Goal: Task Accomplishment & Management: Use online tool/utility

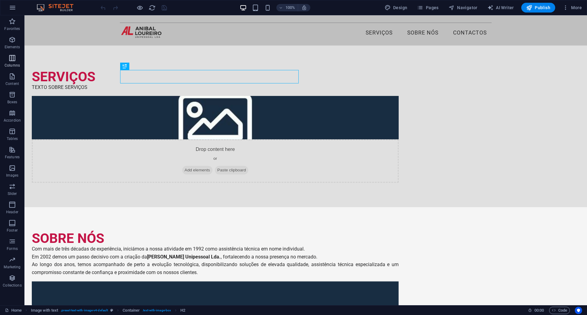
click at [15, 57] on icon "button" at bounding box center [12, 57] width 7 height 7
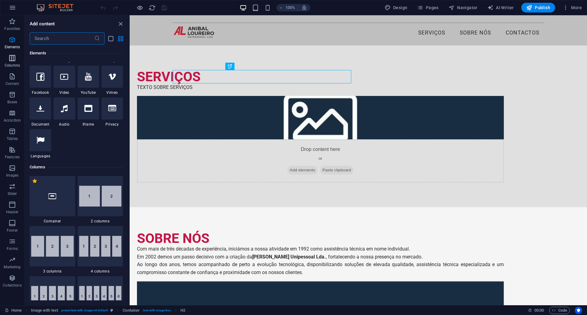
scroll to position [303, 0]
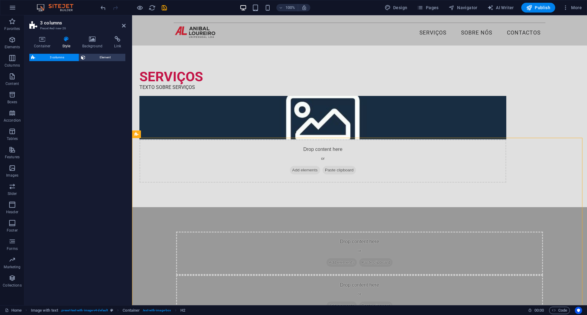
select select "rem"
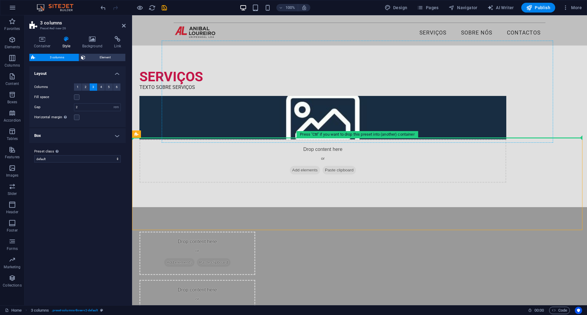
drag, startPoint x: 278, startPoint y: 148, endPoint x: 263, endPoint y: 112, distance: 39.6
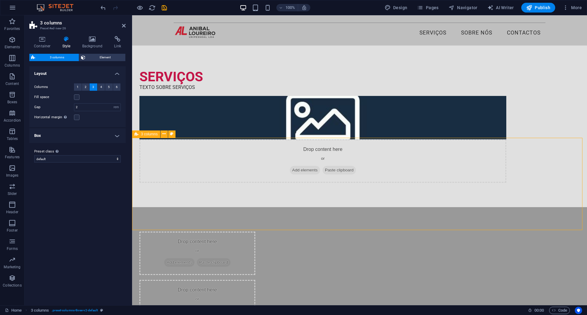
click at [272, 207] on div "Drop content here or Add elements Paste clipboard Drop content here or Add elem…" at bounding box center [359, 301] width 455 height 189
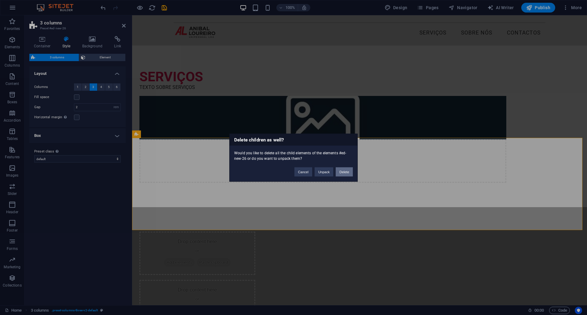
click at [344, 171] on button "Delete" at bounding box center [344, 171] width 17 height 9
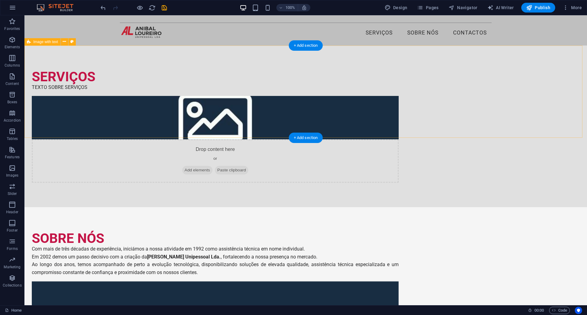
click at [170, 115] on div "SERVIÇOS TEXTO SOBRE SERVIÇOS Drop content here or Add elements Paste clipboard" at bounding box center [305, 127] width 562 height 162
click at [13, 61] on icon "button" at bounding box center [12, 57] width 7 height 7
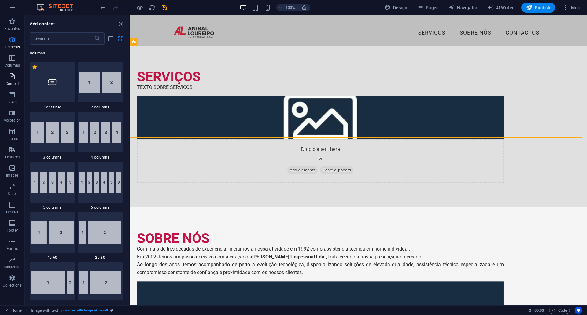
click at [12, 77] on icon "button" at bounding box center [12, 76] width 7 height 7
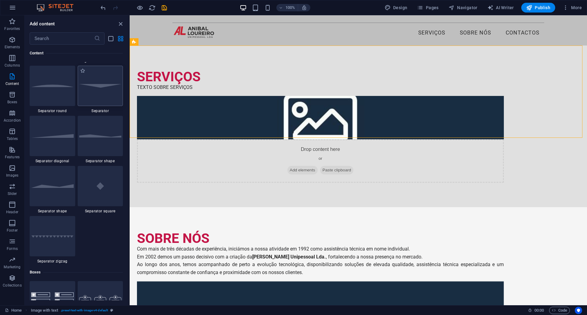
scroll to position [1558, 0]
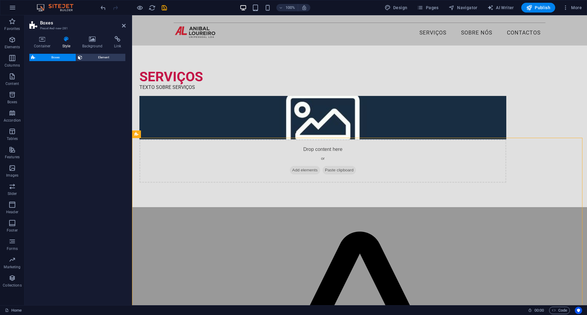
select select "rem"
select select "preset-boxes-v3-border"
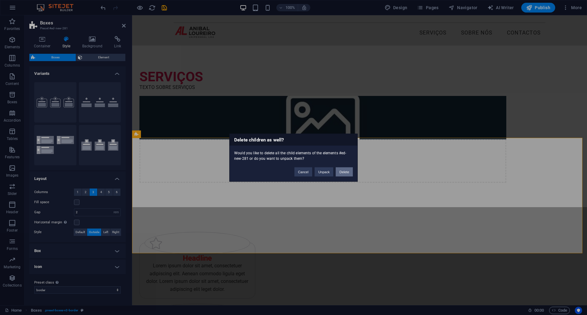
click at [350, 172] on button "Delete" at bounding box center [344, 171] width 17 height 9
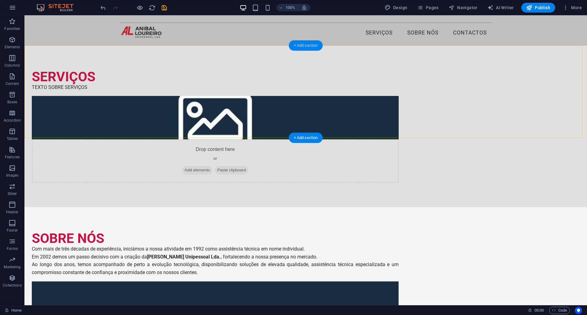
click at [309, 42] on div "+ Add section" at bounding box center [306, 45] width 34 height 10
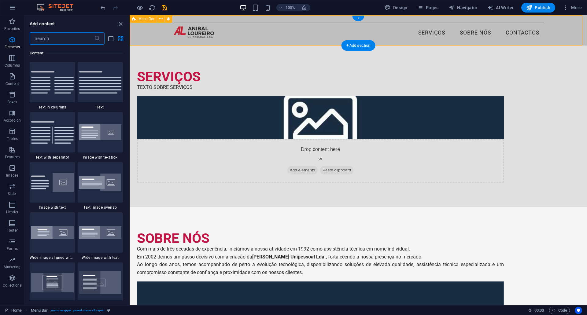
scroll to position [1069, 0]
click at [230, 123] on div "SERVIÇOS TEXTO SOBRE SERVIÇOS Drop content here or Add elements Paste clipboard" at bounding box center [358, 127] width 457 height 162
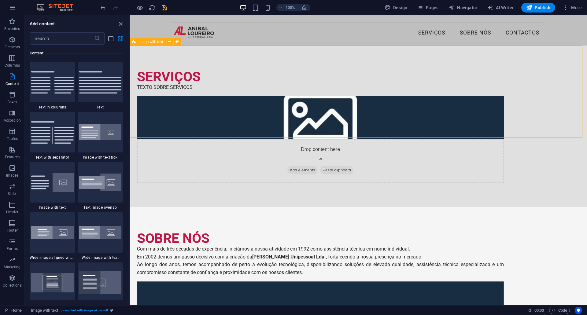
click at [152, 43] on span "Image with text" at bounding box center [150, 42] width 25 height 4
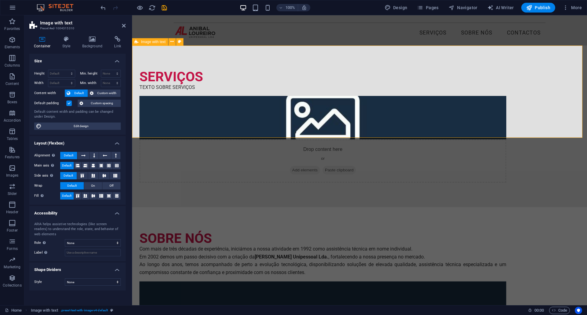
click at [239, 121] on div "SERVIÇOS TEXTO SOBRE SERVIÇOS Drop content here or Add elements Paste clipboard" at bounding box center [359, 127] width 455 height 162
click at [125, 24] on icon at bounding box center [124, 25] width 4 height 5
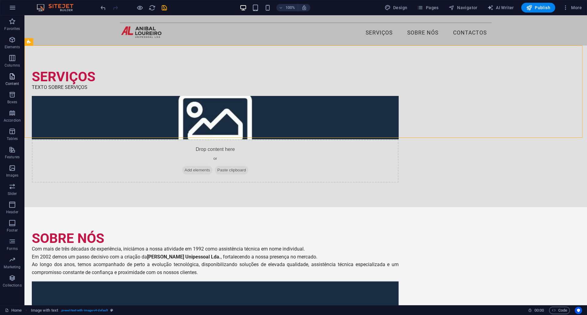
click at [14, 73] on icon "button" at bounding box center [12, 76] width 7 height 7
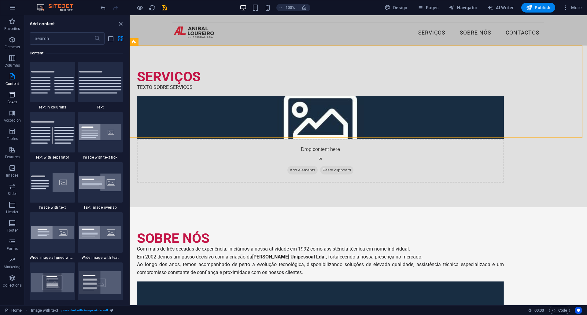
click at [11, 97] on icon "button" at bounding box center [12, 94] width 7 height 7
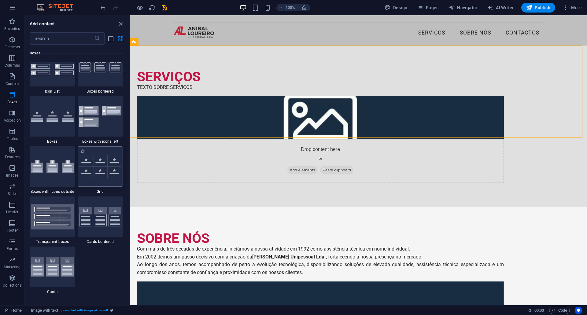
scroll to position [1716, 0]
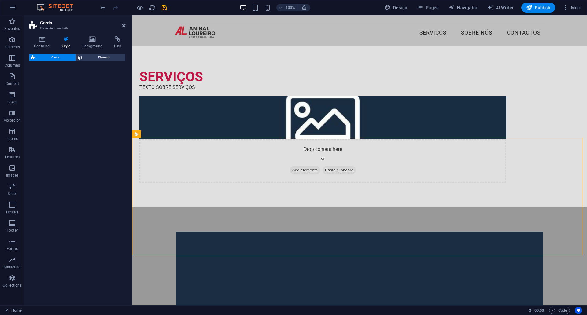
select select "rem"
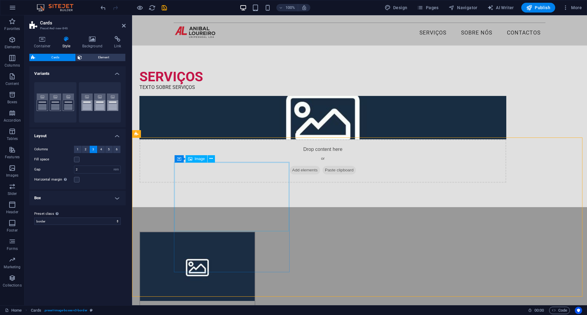
scroll to position [31, 0]
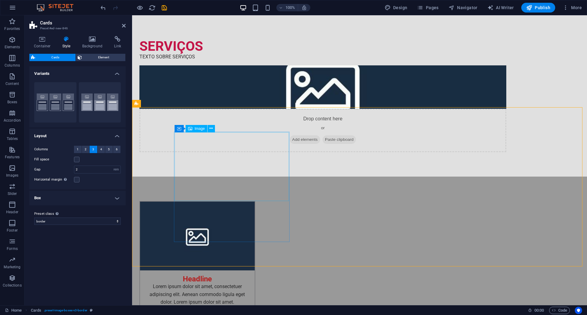
click at [247, 202] on figure at bounding box center [197, 236] width 115 height 69
click at [231, 202] on figure at bounding box center [197, 236] width 115 height 69
select select "%"
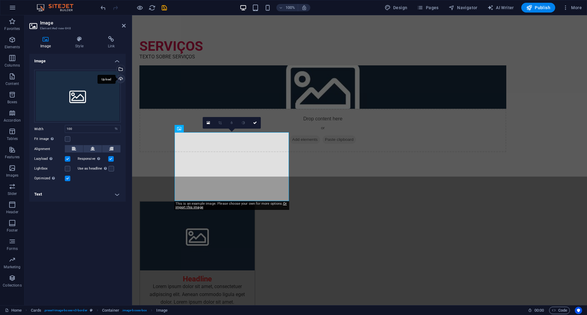
click at [122, 79] on div "Upload" at bounding box center [120, 79] width 9 height 9
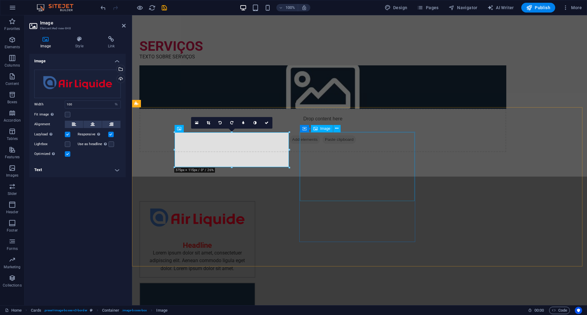
click at [255, 283] on figure at bounding box center [197, 317] width 115 height 69
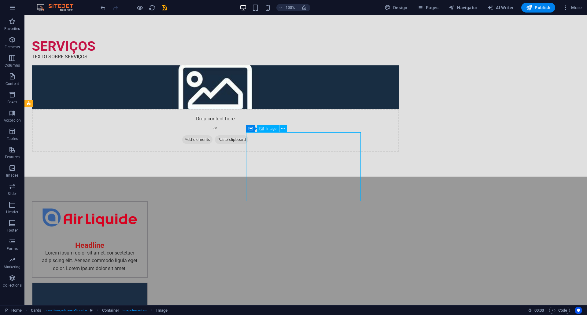
click at [147, 283] on figure at bounding box center [89, 317] width 115 height 69
select select "%"
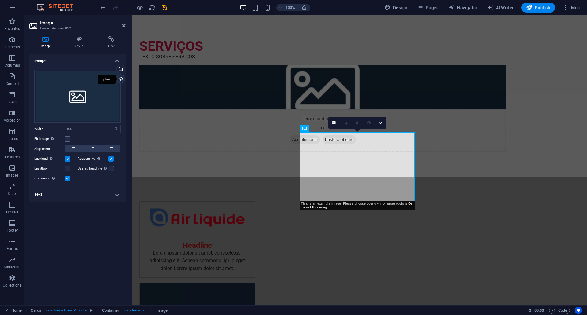
click at [119, 79] on div "Upload" at bounding box center [120, 79] width 9 height 9
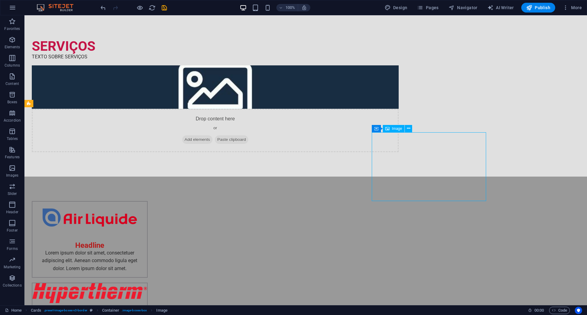
select select "%"
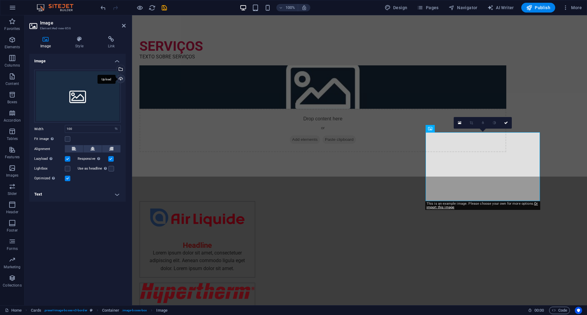
click at [120, 79] on div "Upload" at bounding box center [120, 79] width 9 height 9
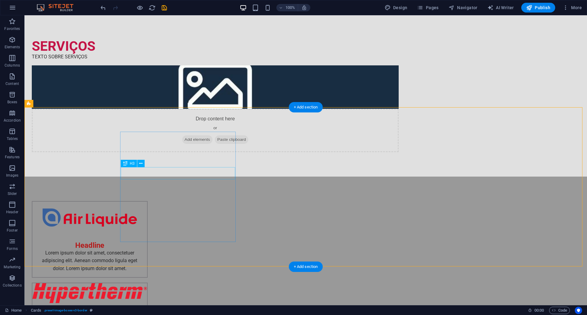
click at [147, 237] on div "Headline" at bounding box center [89, 243] width 115 height 12
click at [147, 249] on div "Lorem ipsum dolor sit amet, consectetuer adipiscing elit. Aenean commodo ligula…" at bounding box center [89, 263] width 115 height 28
click at [147, 237] on div "Headline" at bounding box center [89, 243] width 115 height 12
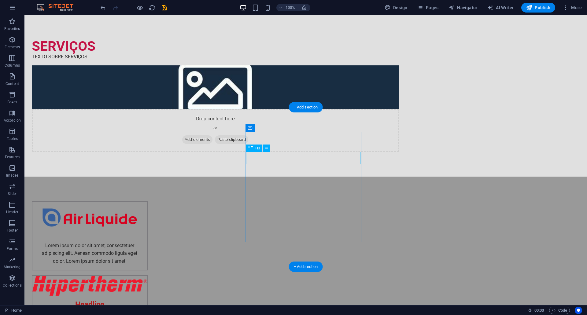
click at [147, 296] on div "Headline" at bounding box center [89, 302] width 115 height 12
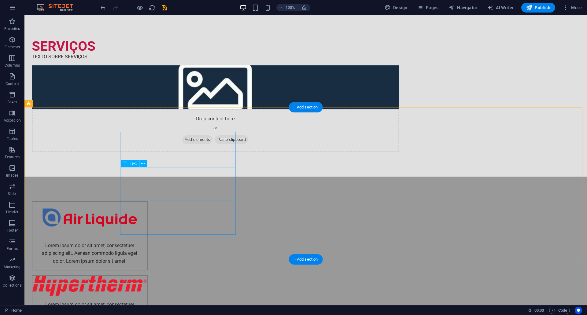
click at [147, 237] on div "Lorem ipsum dolor sit amet, consectetuer adipiscing elit. Aenean commodo ligula…" at bounding box center [89, 253] width 115 height 33
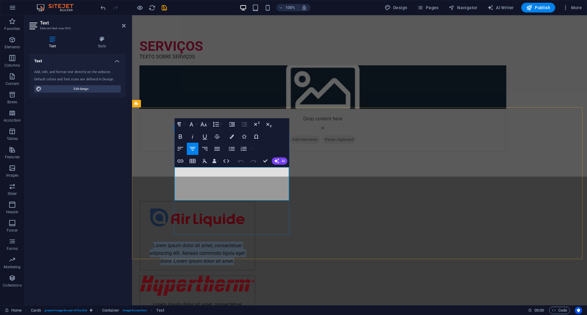
drag, startPoint x: 274, startPoint y: 192, endPoint x: 179, endPoint y: 179, distance: 95.6
click at [179, 242] on p "Lorem ipsum dolor sit amet, consectetuer adipiscing elit. Aenean commodo ligula…" at bounding box center [197, 254] width 105 height 24
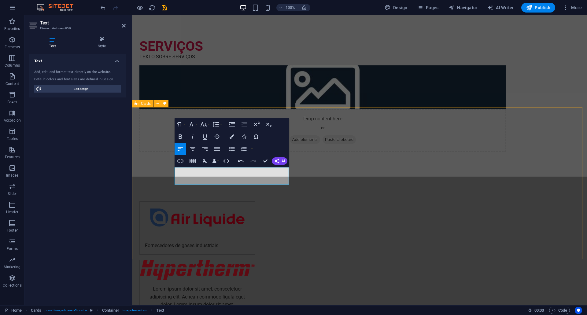
click at [159, 193] on div "Fornecedores de gases industriais Lorem ipsum dolor sit amet, consectetuer adip…" at bounding box center [359, 312] width 455 height 270
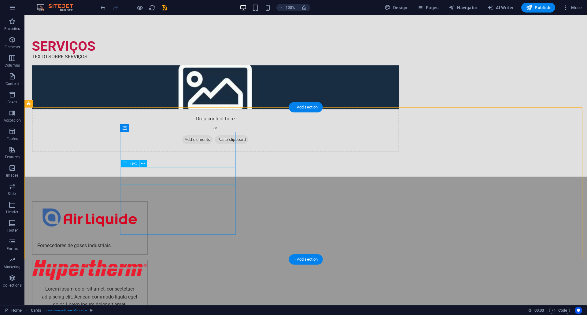
click at [147, 237] on div "Fornecedores de gases industriais" at bounding box center [89, 246] width 115 height 18
drag, startPoint x: 178, startPoint y: 174, endPoint x: 70, endPoint y: 173, distance: 107.6
click at [147, 237] on div "Fornecedores de gases industriais" at bounding box center [89, 246] width 115 height 18
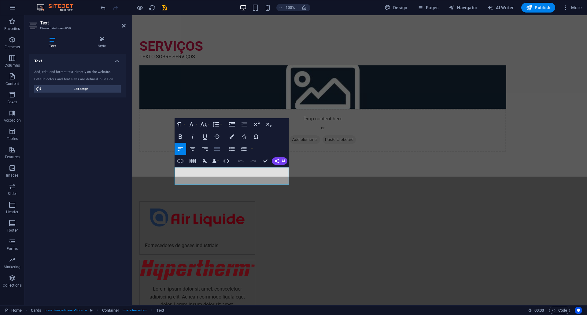
click at [215, 149] on icon "button" at bounding box center [216, 148] width 7 height 7
click at [193, 150] on icon "button" at bounding box center [192, 148] width 7 height 7
click at [141, 217] on div "Fornecedores de gases industriais Lorem ipsum dolor sit amet, consectetuer adip…" at bounding box center [359, 312] width 455 height 270
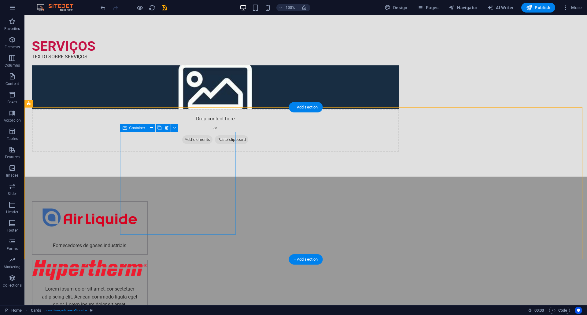
click at [141, 217] on div "Fornecedores de gases industriais" at bounding box center [90, 228] width 116 height 54
click at [147, 280] on div "Lorem ipsum dolor sit amet, consectetuer adipiscing elit. Aenean commodo ligula…" at bounding box center [89, 296] width 115 height 33
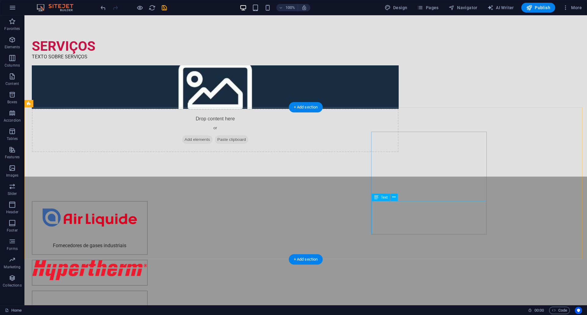
click at [94, 177] on div "Fornecedores de gases industriais" at bounding box center [305, 283] width 562 height 213
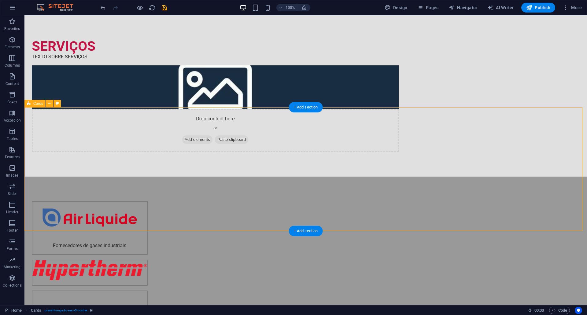
click at [94, 177] on div "Fornecedores de gases industriais" at bounding box center [305, 283] width 562 height 213
select select "rem"
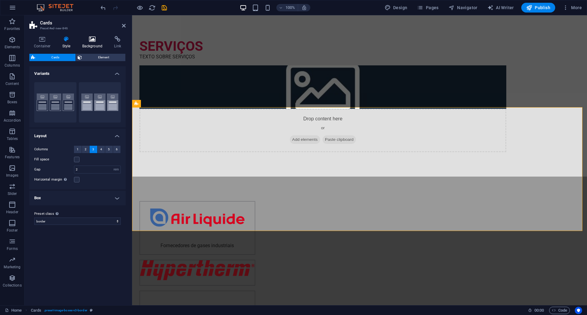
click at [93, 45] on h4 "Background" at bounding box center [94, 42] width 32 height 13
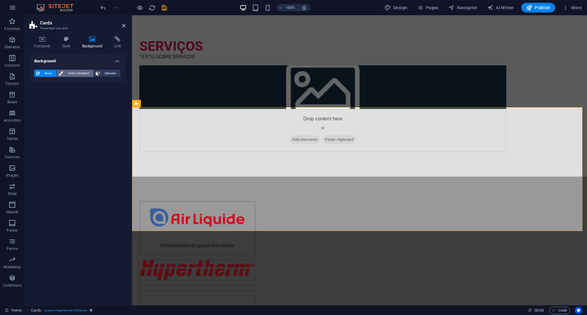
click at [68, 73] on span "Color / Gradient" at bounding box center [78, 73] width 27 height 7
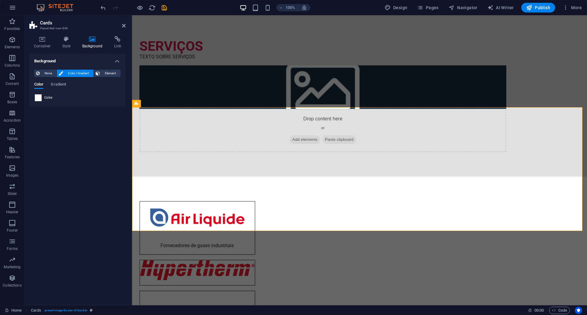
click at [40, 99] on span at bounding box center [38, 97] width 7 height 7
type input "#ffffff"
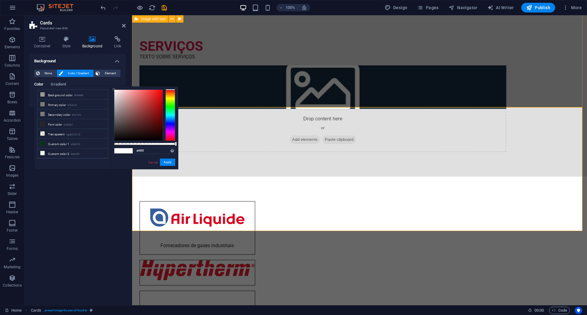
click at [221, 95] on div "SERVIÇOS TEXTO SOBRE SERVIÇOS Drop content here or Add elements Paste clipboard" at bounding box center [359, 96] width 455 height 162
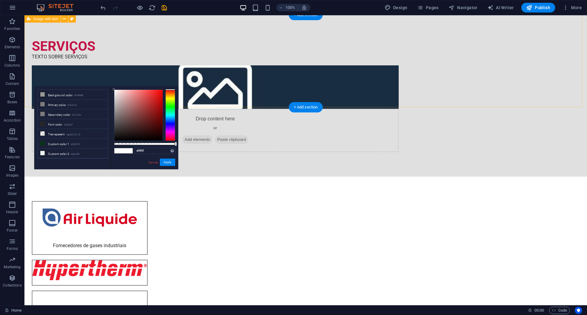
click at [217, 86] on div "SERVIÇOS TEXTO SOBRE SERVIÇOS Drop content here or Add elements Paste clipboard" at bounding box center [305, 96] width 562 height 162
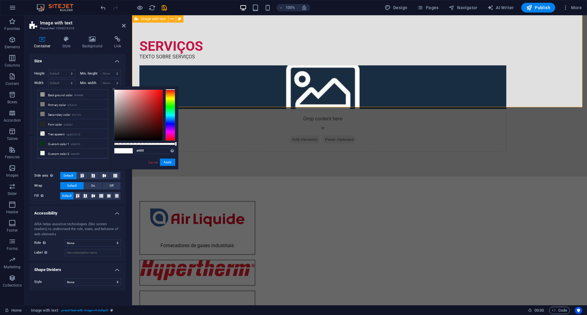
click at [230, 103] on div "SERVIÇOS TEXTO SOBRE SERVIÇOS Drop content here or Add elements Paste clipboard" at bounding box center [359, 96] width 455 height 162
click at [152, 163] on link "Cancel" at bounding box center [153, 162] width 11 height 5
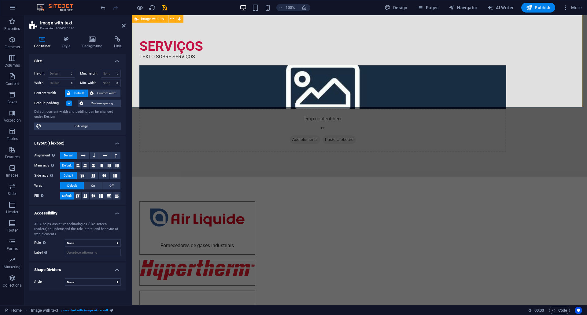
click at [214, 92] on div "SERVIÇOS TEXTO SOBRE SERVIÇOS Drop content here or Add elements Paste clipboard" at bounding box center [359, 96] width 455 height 162
click at [91, 35] on div "Container Style Background Link Size Height Default px rem % vh vw Min. height …" at bounding box center [77, 168] width 106 height 274
click at [94, 43] on h4 "Background" at bounding box center [94, 42] width 32 height 13
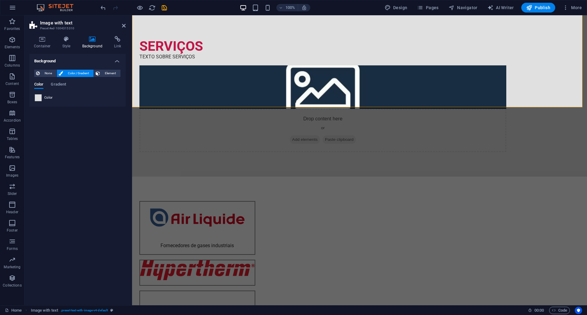
click at [37, 96] on span at bounding box center [38, 97] width 7 height 7
type input "#e0e0e0"
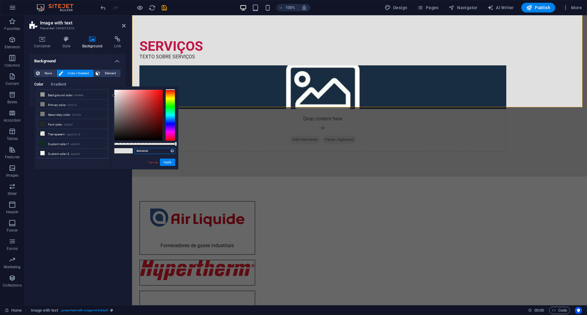
drag, startPoint x: 152, startPoint y: 151, endPoint x: 134, endPoint y: 149, distance: 18.1
click at [134, 149] on div "#e0e0e0 Supported formats #0852ed rgb(8, 82, 237) rgba(8, 82, 237, 90%) hsv(221…" at bounding box center [145, 171] width 68 height 171
click at [158, 214] on div "Fornecedores de gases industriais" at bounding box center [359, 283] width 455 height 213
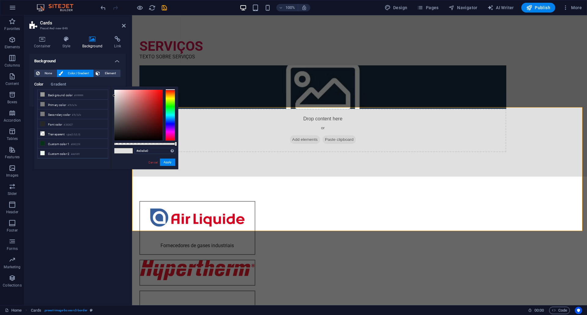
click at [158, 211] on div "Fornecedores de gases industriais" at bounding box center [359, 283] width 455 height 213
click at [158, 203] on div "Fornecedores de gases industriais" at bounding box center [359, 283] width 455 height 213
click at [157, 203] on div "Fornecedores de gases industriais" at bounding box center [359, 283] width 455 height 213
click at [150, 161] on link "Cancel" at bounding box center [153, 162] width 11 height 5
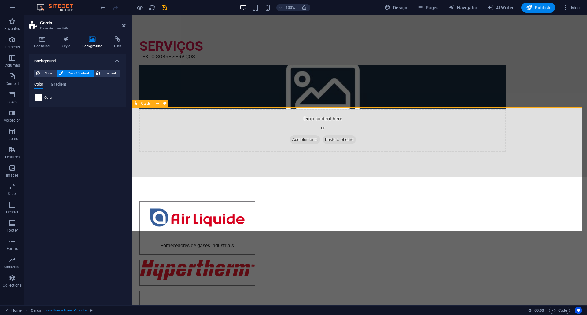
click at [153, 191] on div "Fornecedores de gases industriais" at bounding box center [359, 283] width 455 height 213
click at [37, 98] on span at bounding box center [38, 97] width 7 height 7
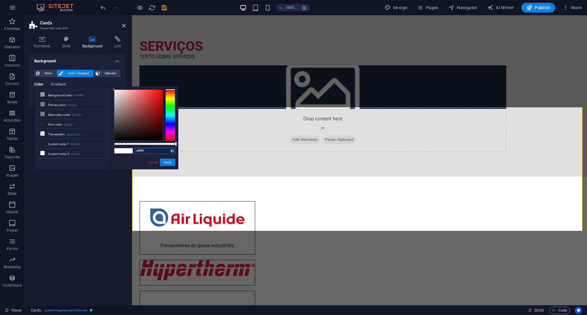
drag, startPoint x: 149, startPoint y: 151, endPoint x: 127, endPoint y: 152, distance: 22.6
click at [127, 152] on div "#ffffff Supported formats #0852ed rgb(8, 82, 237) rgba(8, 82, 237, 90%) hsv(221…" at bounding box center [145, 171] width 68 height 171
paste input "e0e0e0"
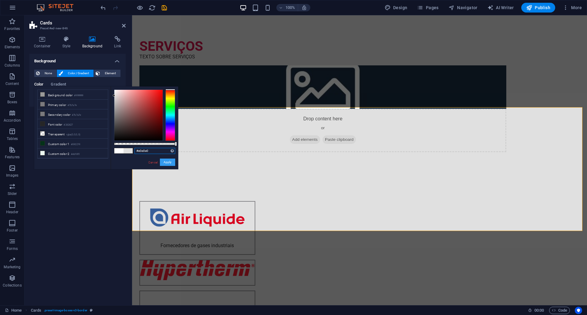
type input "#e0e0e0"
click at [166, 161] on button "Apply" at bounding box center [167, 162] width 15 height 7
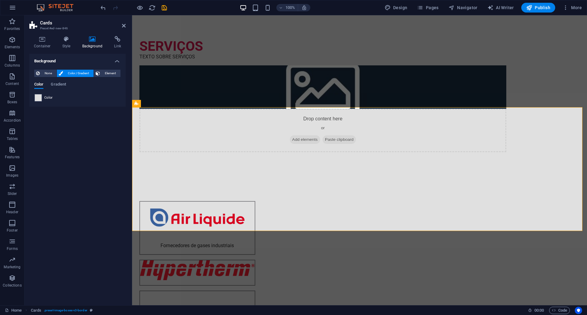
click at [79, 195] on div "Background None Color / Gradient Element Stretch background to full-width Color…" at bounding box center [77, 177] width 96 height 247
click at [142, 177] on div "Fornecedores de gases industriais" at bounding box center [359, 283] width 455 height 213
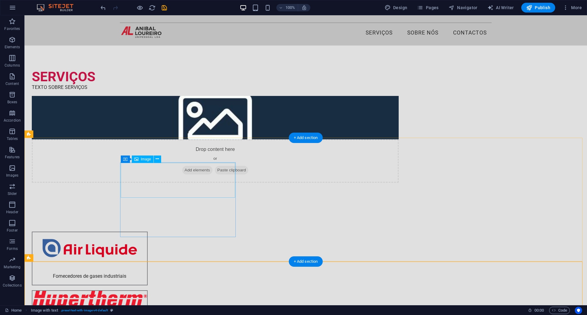
click at [147, 232] on figure at bounding box center [89, 249] width 115 height 35
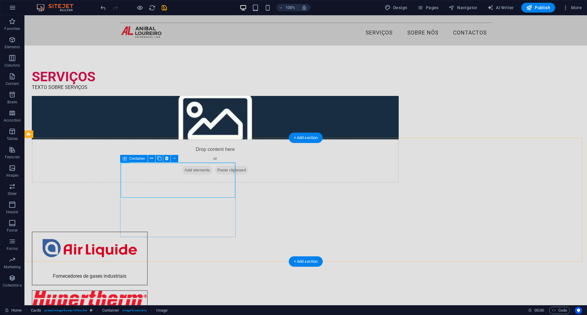
click at [139, 232] on div "Fornecedores de gases industriais" at bounding box center [90, 259] width 116 height 54
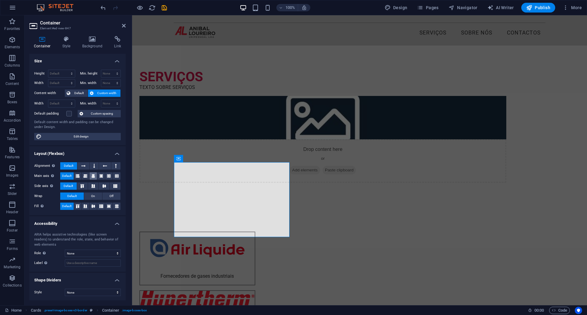
click at [92, 175] on icon at bounding box center [93, 175] width 4 height 7
click at [94, 187] on icon at bounding box center [93, 186] width 7 height 4
click at [101, 177] on icon at bounding box center [101, 175] width 4 height 7
click at [109, 177] on icon at bounding box center [109, 175] width 4 height 7
click at [87, 175] on button at bounding box center [86, 175] width 8 height 7
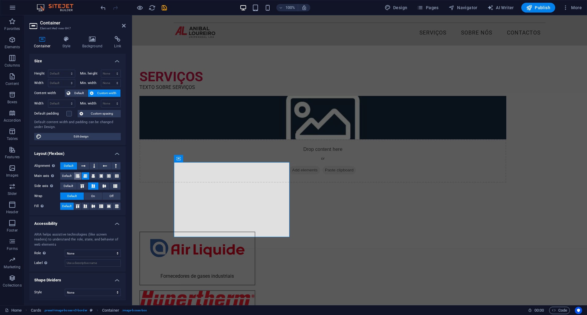
click at [79, 176] on icon at bounding box center [78, 175] width 4 height 7
click at [94, 175] on icon at bounding box center [93, 175] width 4 height 7
click at [109, 178] on icon at bounding box center [109, 175] width 4 height 7
click at [101, 177] on icon at bounding box center [101, 175] width 4 height 7
click at [85, 175] on icon at bounding box center [85, 175] width 4 height 7
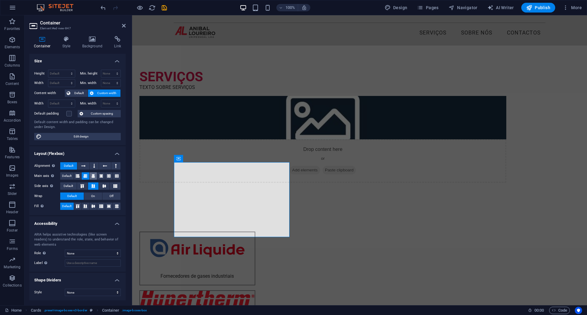
click at [91, 176] on icon at bounding box center [93, 175] width 4 height 7
click at [95, 167] on button at bounding box center [94, 165] width 9 height 7
click at [105, 167] on icon at bounding box center [105, 165] width 4 height 7
click at [112, 167] on button at bounding box center [115, 165] width 9 height 7
click at [100, 168] on button at bounding box center [105, 165] width 12 height 7
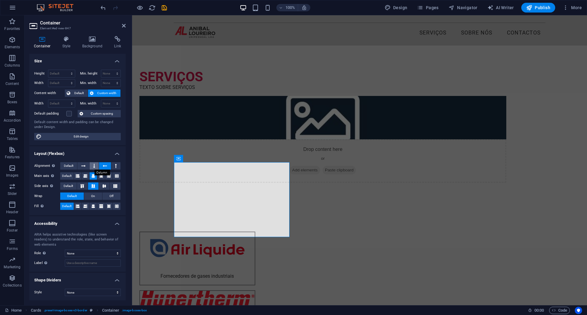
click at [96, 169] on button at bounding box center [94, 165] width 9 height 7
click at [82, 166] on icon at bounding box center [83, 165] width 4 height 7
click at [71, 165] on span "Default" at bounding box center [68, 165] width 9 height 7
click at [79, 207] on icon at bounding box center [78, 206] width 4 height 7
click at [86, 207] on icon at bounding box center [85, 206] width 4 height 7
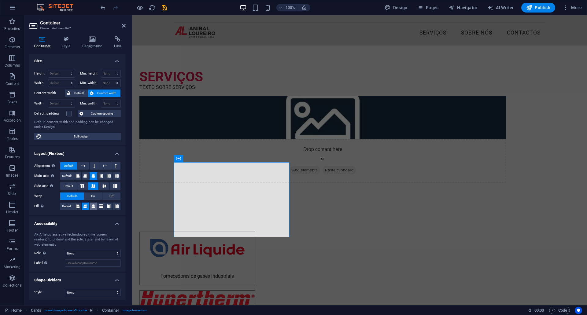
click at [94, 208] on icon at bounding box center [93, 206] width 4 height 7
click at [102, 207] on icon at bounding box center [101, 206] width 4 height 7
click at [108, 207] on icon at bounding box center [109, 206] width 4 height 7
click at [116, 208] on icon at bounding box center [117, 206] width 4 height 7
click at [86, 207] on icon at bounding box center [85, 206] width 4 height 7
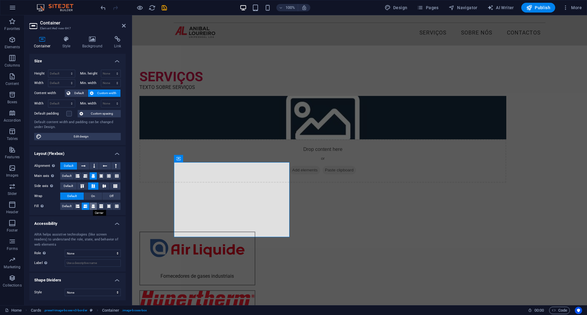
click at [92, 208] on icon at bounding box center [93, 206] width 4 height 7
click at [255, 291] on figure at bounding box center [197, 303] width 115 height 25
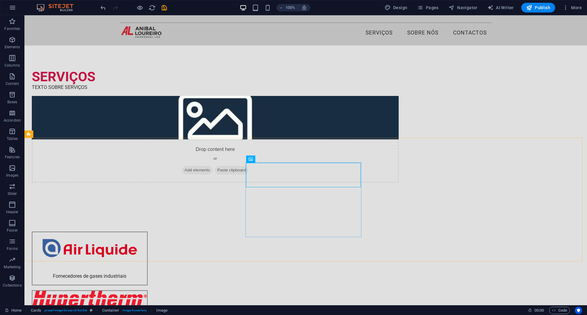
click at [148, 290] on div at bounding box center [90, 303] width 116 height 26
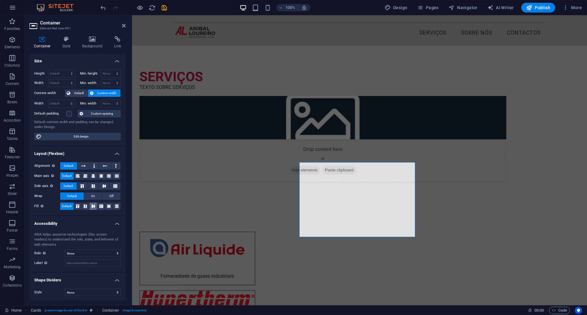
click at [91, 206] on icon at bounding box center [93, 206] width 7 height 4
select select "%"
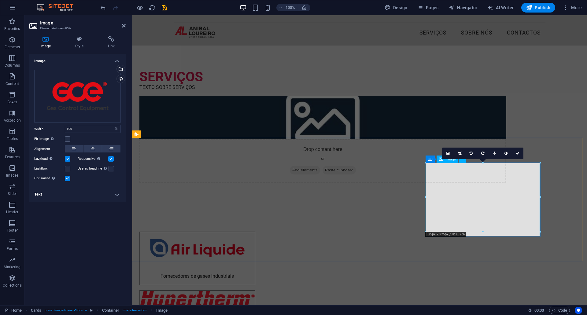
click at [357, 253] on div "Fornecedores de gases industriais" at bounding box center [359, 313] width 455 height 213
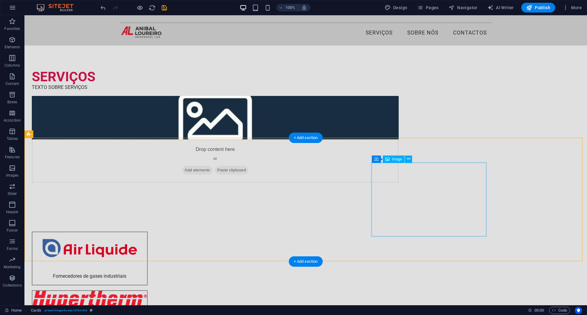
select select "%"
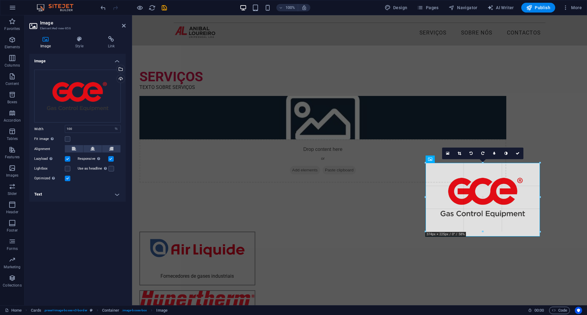
drag, startPoint x: 540, startPoint y: 232, endPoint x: 539, endPoint y: 228, distance: 3.8
type input "374"
select select "px"
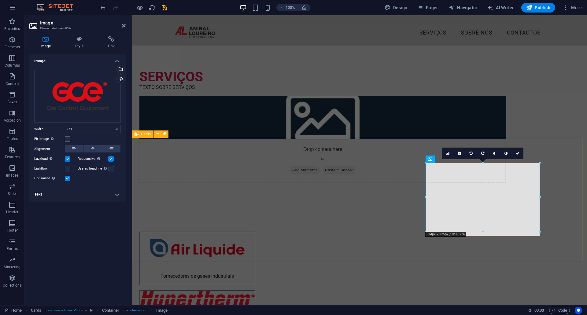
type input "100"
select select "%"
click at [255, 290] on div at bounding box center [197, 303] width 116 height 26
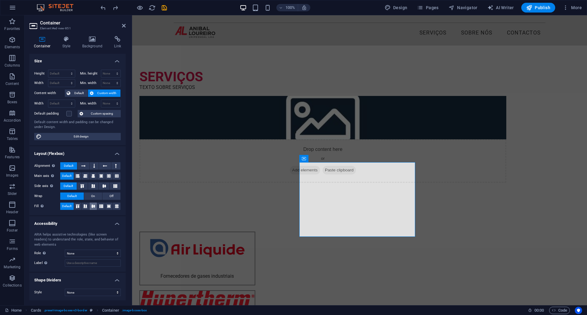
click at [94, 206] on icon at bounding box center [93, 206] width 7 height 4
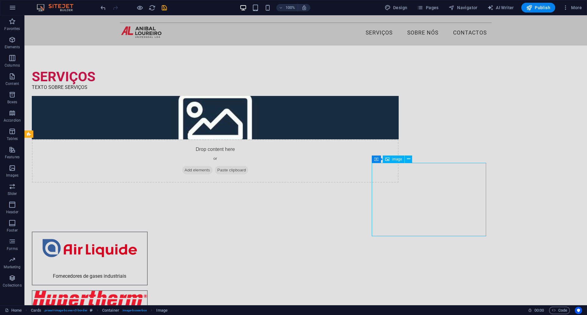
select select "%"
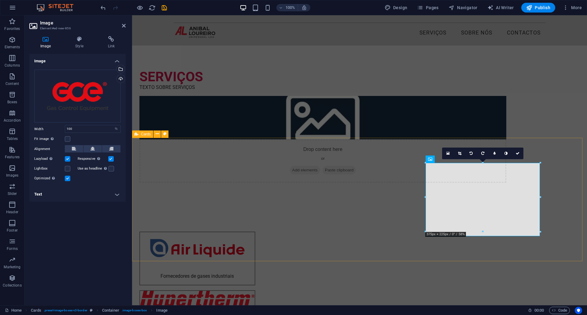
click at [580, 228] on div "Fornecedores de gases industriais" at bounding box center [359, 313] width 455 height 213
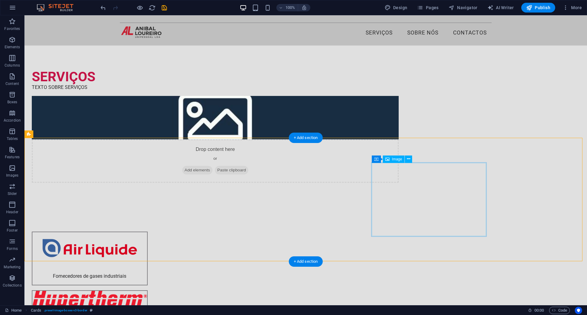
click at [148, 290] on div at bounding box center [90, 303] width 116 height 26
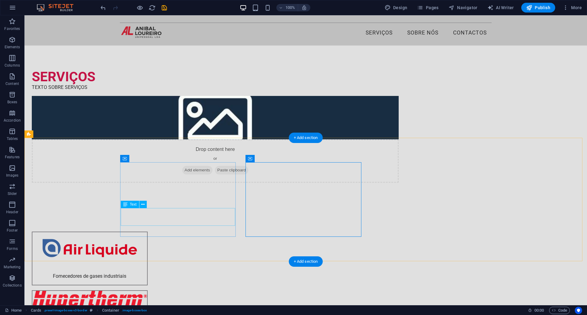
click at [147, 267] on div "Fornecedores de gases industriais" at bounding box center [89, 276] width 115 height 18
click at [147, 232] on figure at bounding box center [89, 249] width 115 height 35
click at [147, 291] on figure at bounding box center [89, 303] width 115 height 25
click at [148, 290] on div at bounding box center [90, 303] width 116 height 26
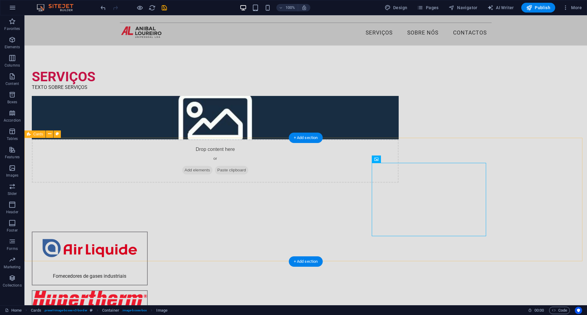
click at [518, 222] on div "Fornecedores de gases industriais" at bounding box center [305, 313] width 562 height 213
click at [540, 207] on div "Fornecedores de gases industriais" at bounding box center [305, 313] width 562 height 213
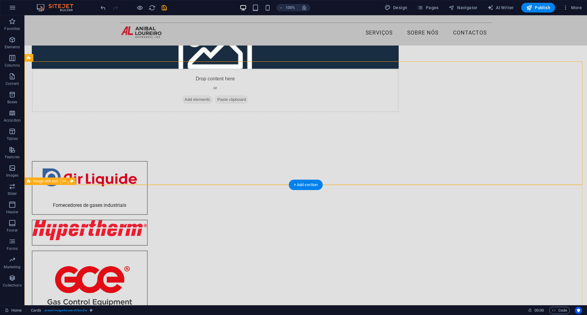
scroll to position [61, 0]
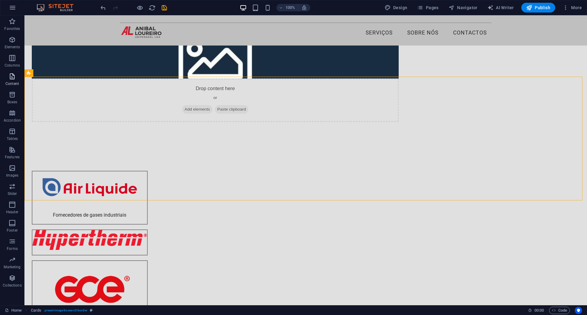
click at [14, 78] on icon "button" at bounding box center [12, 76] width 7 height 7
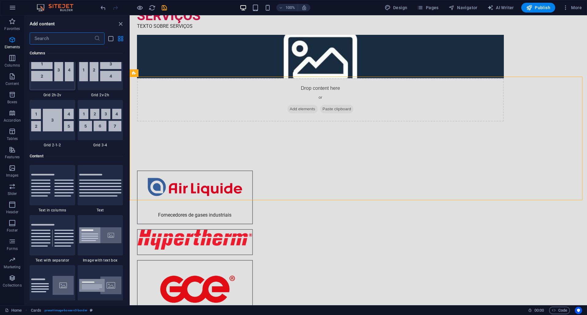
scroll to position [917, 0]
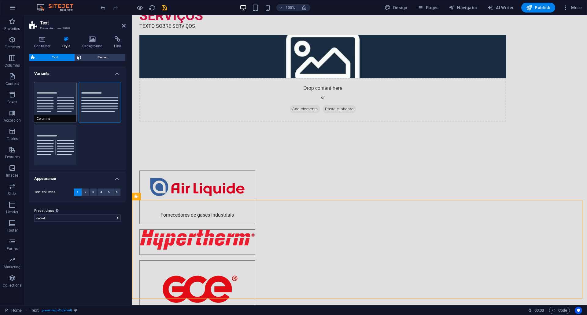
click at [70, 102] on button "Columns" at bounding box center [55, 102] width 42 height 40
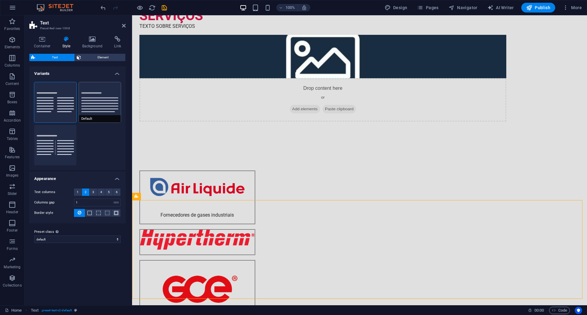
click at [110, 101] on button "Default" at bounding box center [100, 102] width 42 height 40
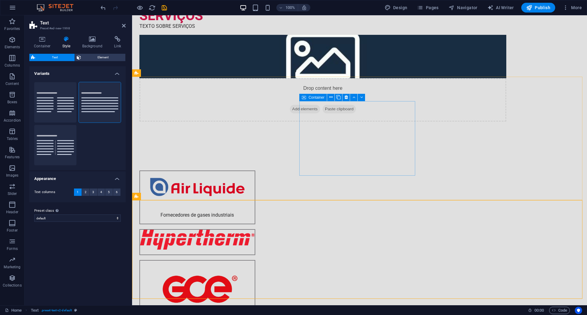
click at [255, 229] on div at bounding box center [197, 242] width 116 height 26
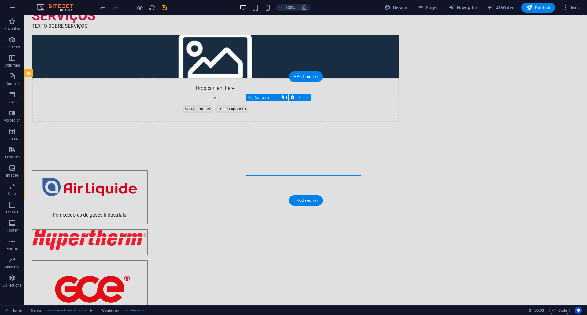
click at [148, 229] on div at bounding box center [90, 242] width 116 height 26
click at [147, 230] on figure at bounding box center [89, 242] width 115 height 25
click at [148, 229] on div at bounding box center [90, 242] width 116 height 26
click at [275, 98] on icon at bounding box center [276, 97] width 3 height 6
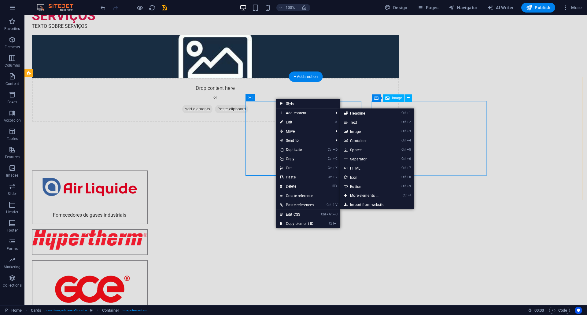
click at [147, 261] on figure at bounding box center [89, 298] width 115 height 74
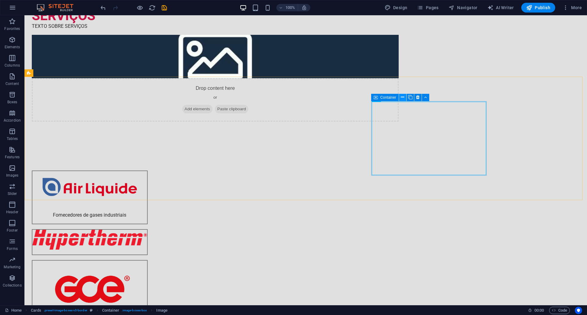
click at [403, 100] on icon at bounding box center [402, 97] width 3 height 6
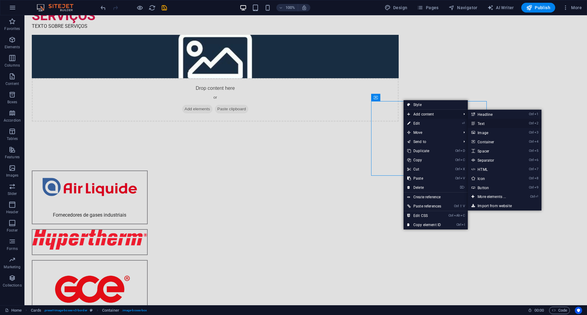
click at [483, 124] on link "Ctrl 2 Text" at bounding box center [493, 123] width 50 height 9
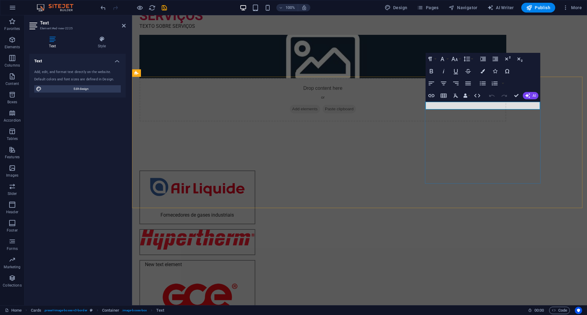
click at [250, 261] on p "New text element" at bounding box center [197, 265] width 105 height 8
click at [586, 146] on div "Fornecedores de gases industriais texto" at bounding box center [359, 256] width 455 height 221
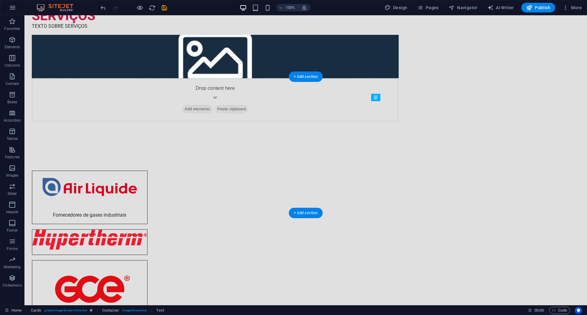
drag, startPoint x: 431, startPoint y: 105, endPoint x: 428, endPoint y: 160, distance: 55.1
click at [529, 157] on div "Fornecedores de gases industriais texto" at bounding box center [305, 259] width 562 height 226
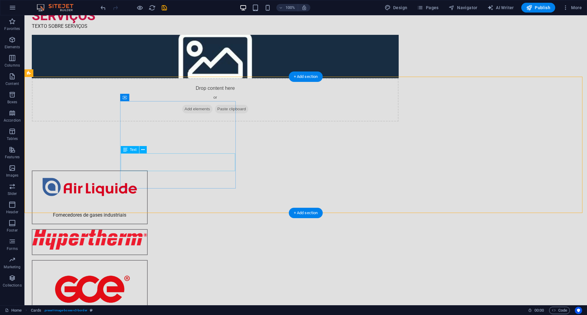
click at [147, 206] on div "Fornecedores de gases industriais" at bounding box center [89, 215] width 115 height 18
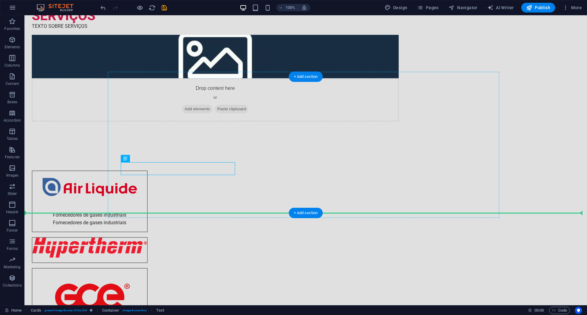
drag, startPoint x: 193, startPoint y: 171, endPoint x: 302, endPoint y: 165, distance: 108.9
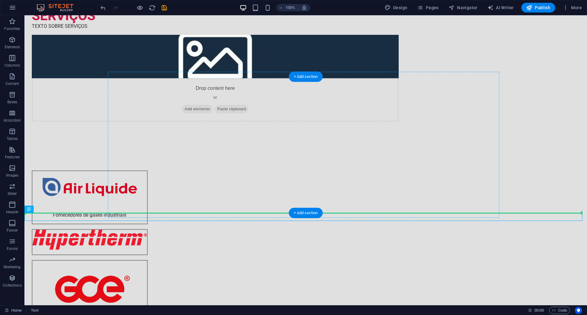
drag, startPoint x: 340, startPoint y: 218, endPoint x: 318, endPoint y: 168, distance: 53.8
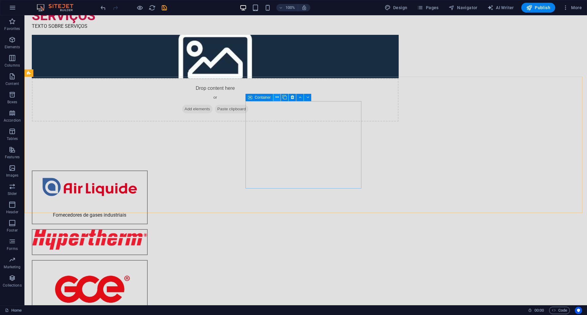
click at [275, 98] on icon at bounding box center [276, 97] width 3 height 6
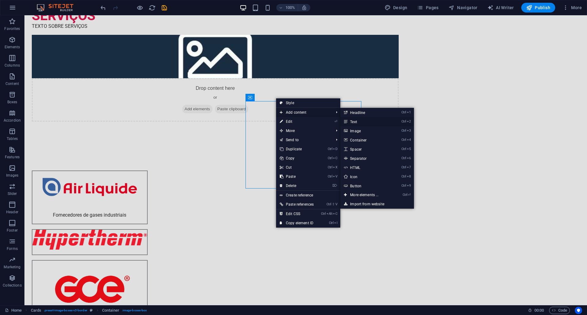
click at [367, 120] on link "Ctrl 2 Text" at bounding box center [365, 121] width 50 height 9
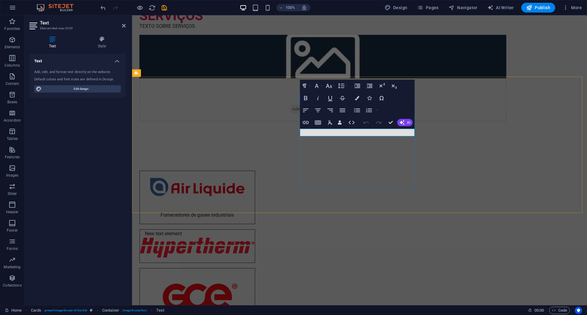
click at [250, 230] on p "New text element" at bounding box center [197, 234] width 105 height 8
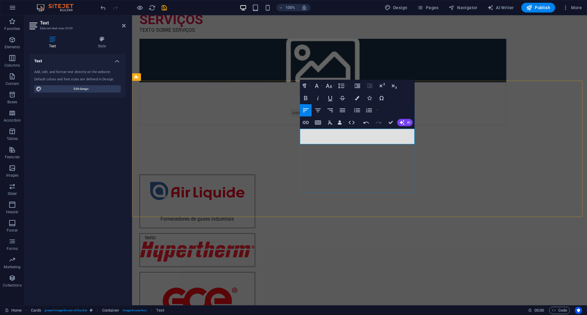
scroll to position [61, 0]
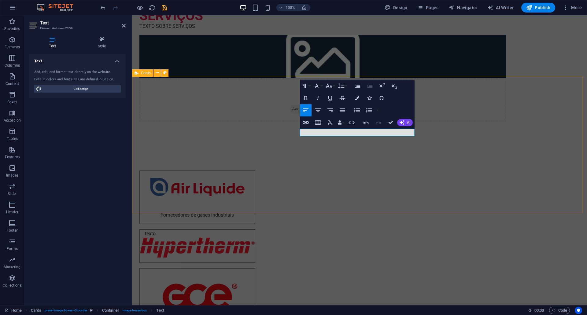
click at [447, 146] on div "Fornecedores de gases industriais texto texto" at bounding box center [359, 263] width 455 height 234
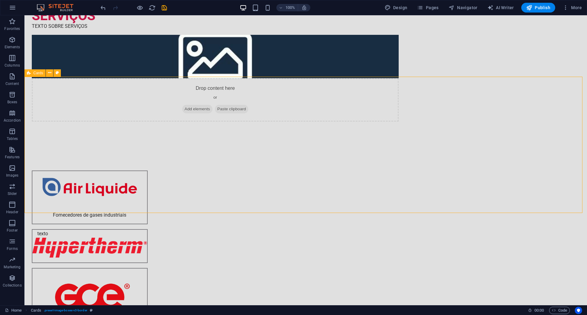
click at [447, 146] on div "Fornecedores de gases industriais texto texto" at bounding box center [305, 263] width 562 height 234
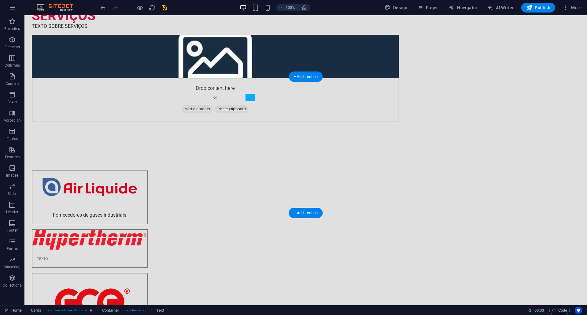
drag, startPoint x: 259, startPoint y: 133, endPoint x: 278, endPoint y: 154, distance: 27.5
click at [514, 146] on div "Fornecedores de gases industriais texto texto" at bounding box center [305, 265] width 562 height 239
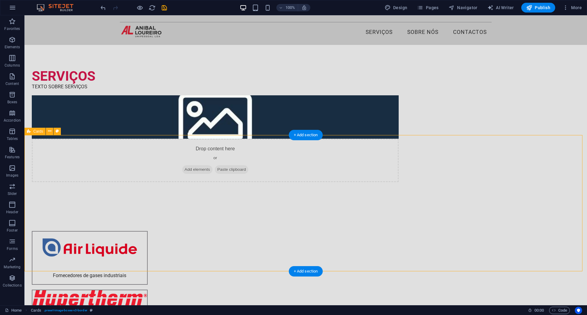
scroll to position [0, 0]
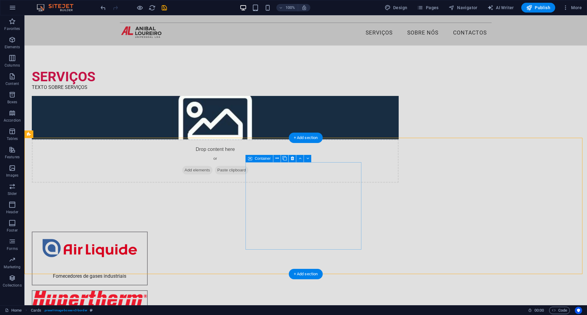
click at [148, 290] on div "texto" at bounding box center [90, 309] width 116 height 39
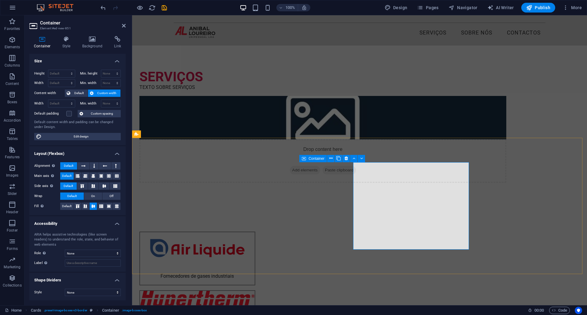
click at [360, 162] on button at bounding box center [361, 158] width 7 height 7
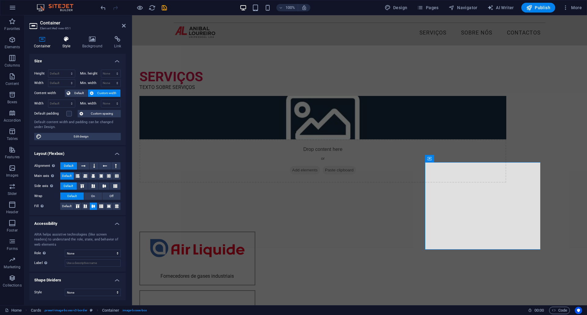
click at [66, 38] on icon at bounding box center [66, 39] width 17 height 6
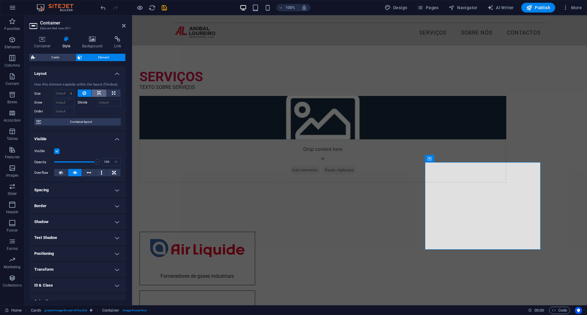
click at [97, 92] on icon at bounding box center [99, 93] width 4 height 7
click at [87, 93] on button at bounding box center [85, 93] width 14 height 7
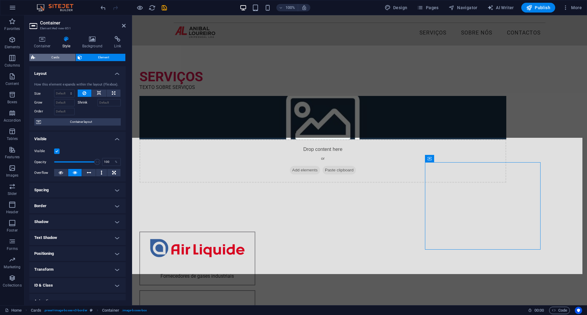
click at [67, 58] on span "Cards" at bounding box center [55, 57] width 37 height 7
select select "rem"
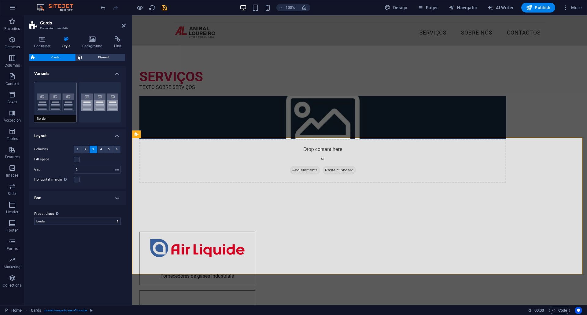
click at [63, 104] on button "Border" at bounding box center [55, 102] width 42 height 40
click at [92, 102] on button "Default" at bounding box center [100, 102] width 42 height 40
click at [52, 104] on button "Border" at bounding box center [55, 102] width 42 height 40
click at [97, 101] on button "Default" at bounding box center [100, 102] width 42 height 40
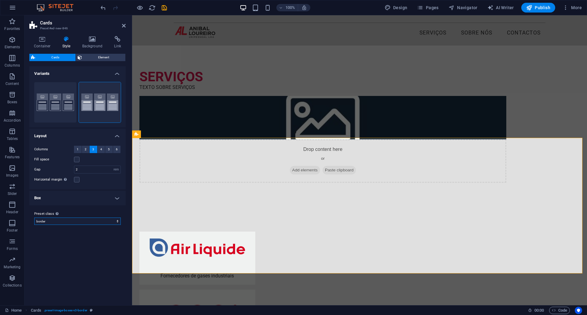
click at [89, 219] on select "border Add preset class" at bounding box center [77, 221] width 86 height 7
click at [82, 221] on select "border Add preset class" at bounding box center [77, 221] width 86 height 7
click at [99, 55] on span "Element" at bounding box center [104, 57] width 40 height 7
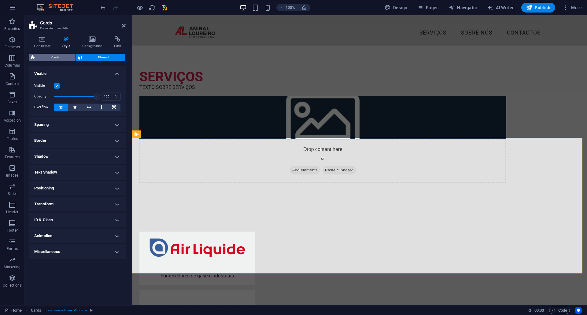
click at [60, 56] on span "Cards" at bounding box center [55, 57] width 37 height 7
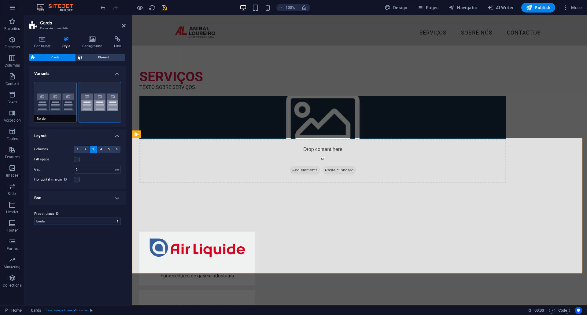
click at [60, 97] on button "Border" at bounding box center [55, 102] width 42 height 40
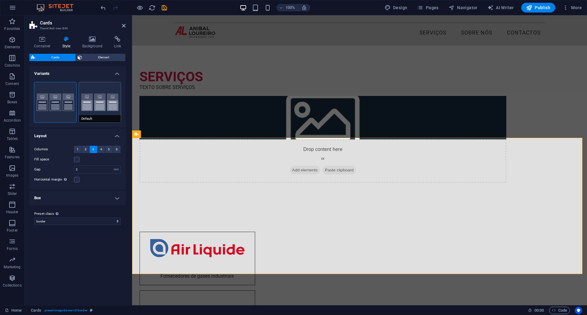
click at [112, 97] on button "Default" at bounding box center [100, 102] width 42 height 40
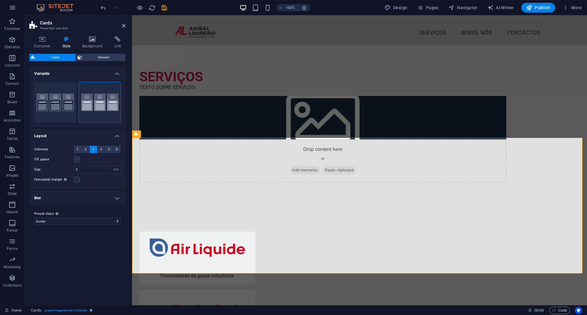
click at [78, 159] on label at bounding box center [77, 160] width 6 height 6
click at [0, 0] on input "Fill space" at bounding box center [0, 0] width 0 height 0
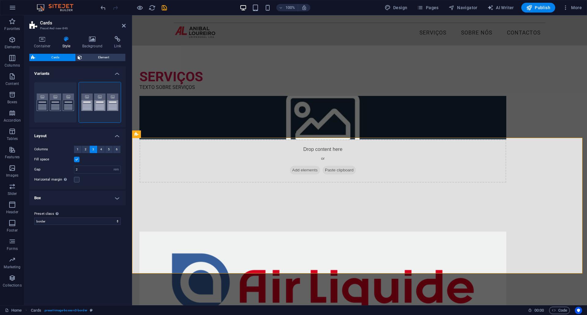
click at [78, 159] on label at bounding box center [77, 160] width 6 height 6
click at [0, 0] on input "Fill space" at bounding box center [0, 0] width 0 height 0
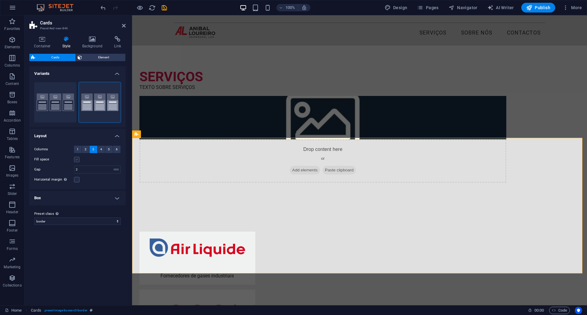
click at [78, 159] on label at bounding box center [77, 160] width 6 height 6
click at [0, 0] on input "Fill space" at bounding box center [0, 0] width 0 height 0
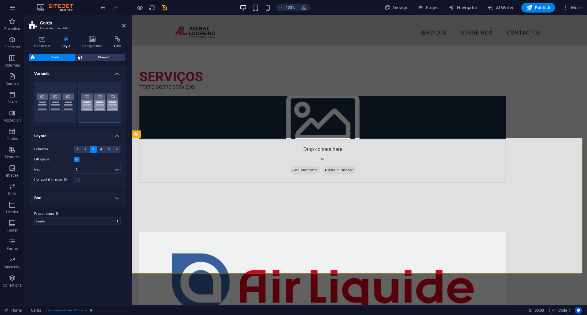
click at [118, 198] on h4 "Box" at bounding box center [77, 198] width 96 height 15
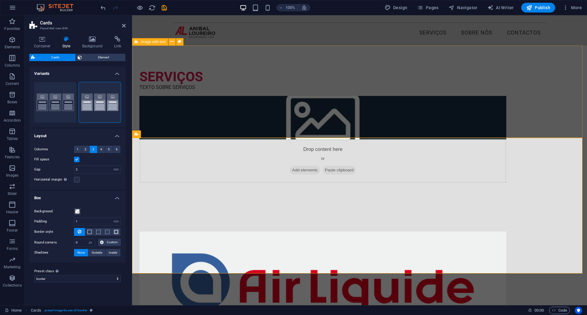
click at [334, 132] on div "SERVIÇOS TEXTO SOBRE SERVIÇOS Drop content here or Add elements Paste clipboard" at bounding box center [359, 127] width 455 height 162
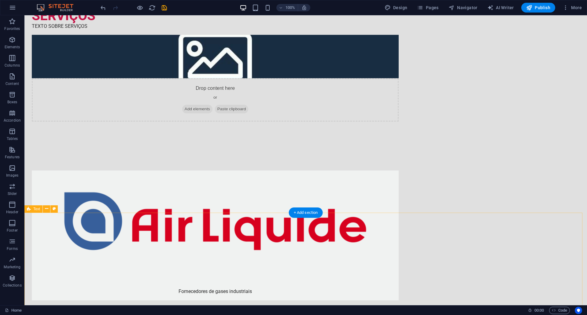
scroll to position [183, 0]
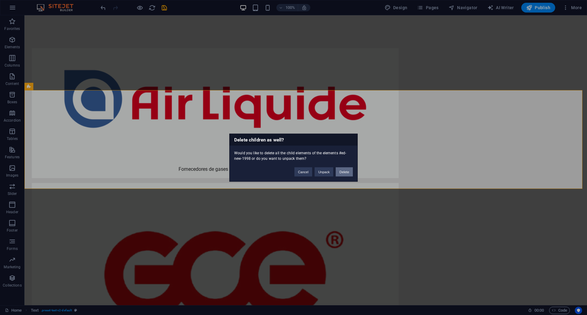
click at [341, 172] on button "Delete" at bounding box center [344, 171] width 17 height 9
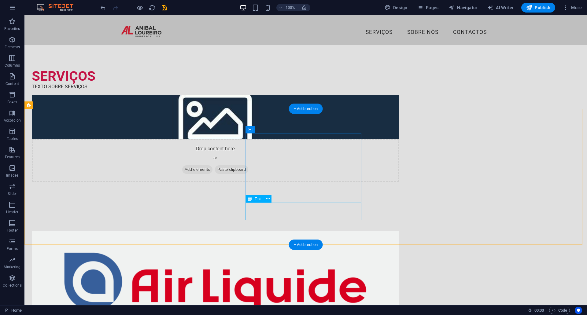
scroll to position [0, 0]
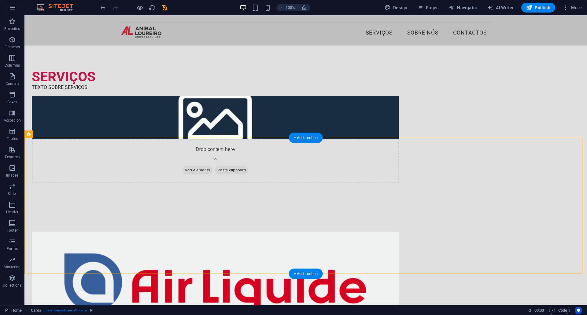
drag, startPoint x: 325, startPoint y: 201, endPoint x: 502, endPoint y: 204, distance: 177.3
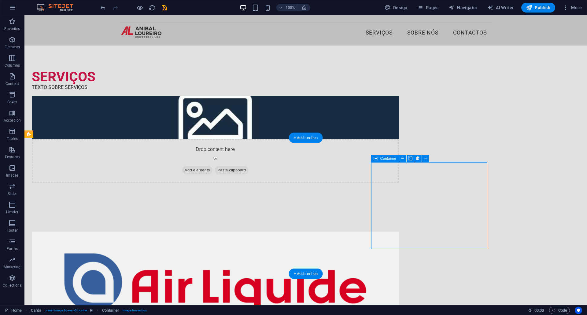
drag, startPoint x: 444, startPoint y: 172, endPoint x: 430, endPoint y: 172, distance: 14.7
drag, startPoint x: 406, startPoint y: 173, endPoint x: 431, endPoint y: 200, distance: 36.1
drag, startPoint x: 275, startPoint y: 175, endPoint x: 460, endPoint y: 166, distance: 185.7
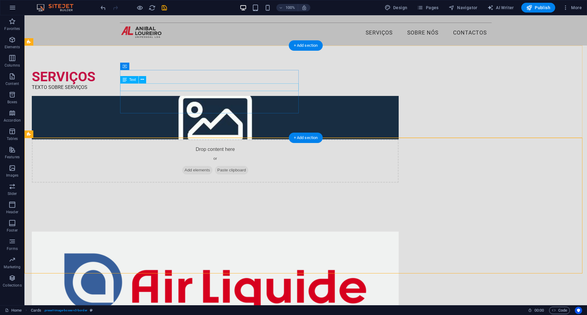
click at [144, 88] on div "TEXTO SOBRE SERVIÇOS" at bounding box center [215, 87] width 367 height 8
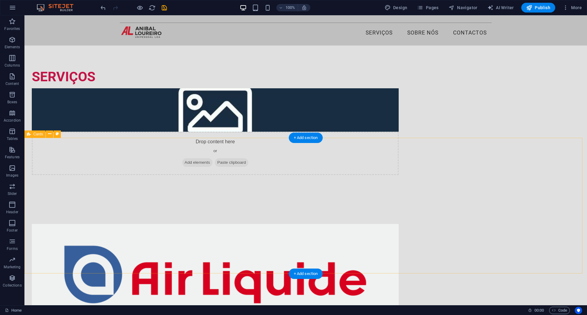
drag, startPoint x: 531, startPoint y: 192, endPoint x: 536, endPoint y: 192, distance: 5.2
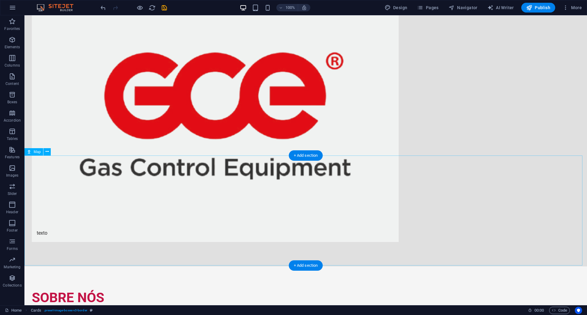
scroll to position [511, 0]
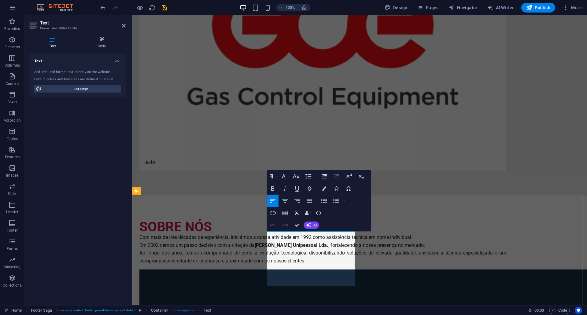
drag, startPoint x: 280, startPoint y: 259, endPoint x: 271, endPoint y: 260, distance: 8.6
drag, startPoint x: 280, startPoint y: 251, endPoint x: 271, endPoint y: 251, distance: 9.2
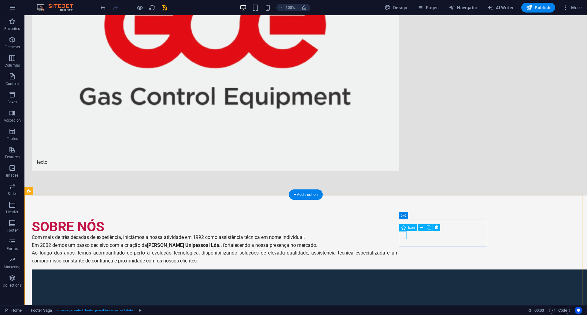
click at [405, 228] on icon at bounding box center [403, 227] width 4 height 7
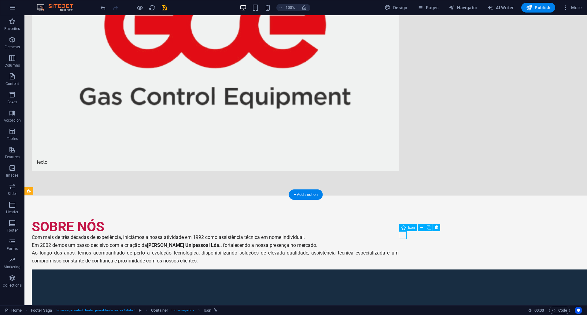
select select "xMidYMid"
select select "px"
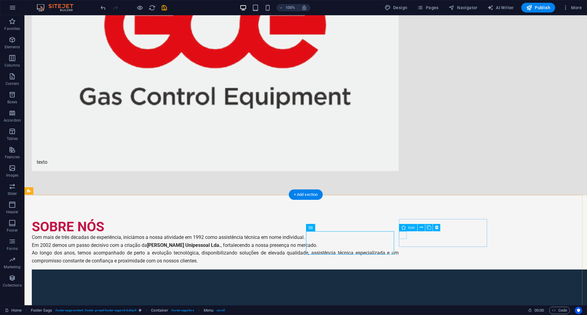
select select "xMidYMid"
select select "px"
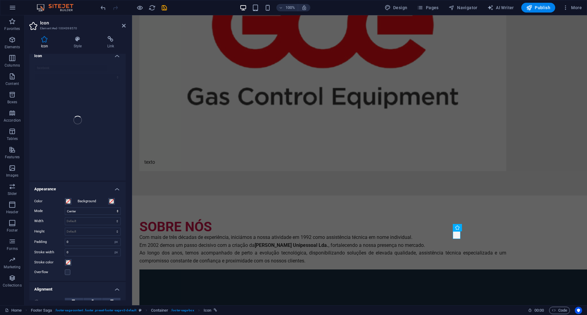
scroll to position [0, 0]
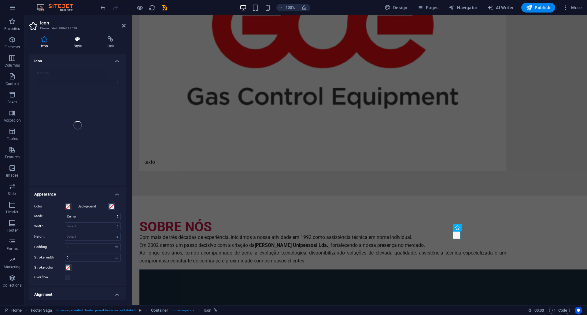
click at [80, 43] on h4 "Style" at bounding box center [79, 42] width 34 height 13
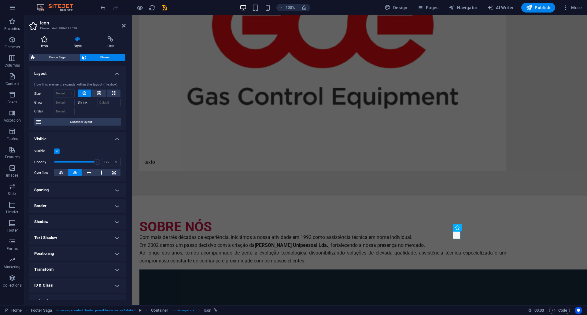
click at [49, 41] on icon at bounding box center [44, 39] width 30 height 6
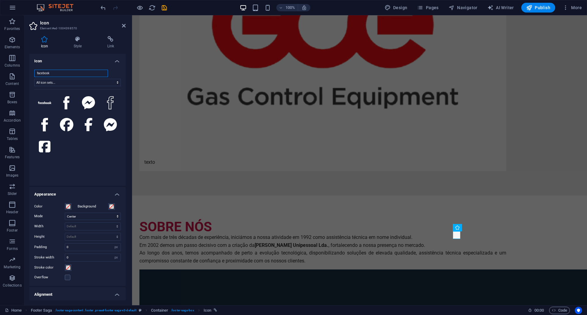
drag, startPoint x: 85, startPoint y: 72, endPoint x: 31, endPoint y: 64, distance: 54.5
click at [31, 64] on li "Icon facebook All icon sets... IcoFont Ionicons FontAwesome Brands FontAwesome …" at bounding box center [77, 120] width 96 height 132
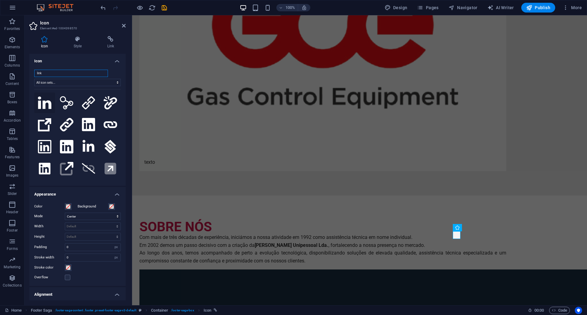
type input "link"
click at [42, 97] on icon at bounding box center [44, 103] width 13 height 12
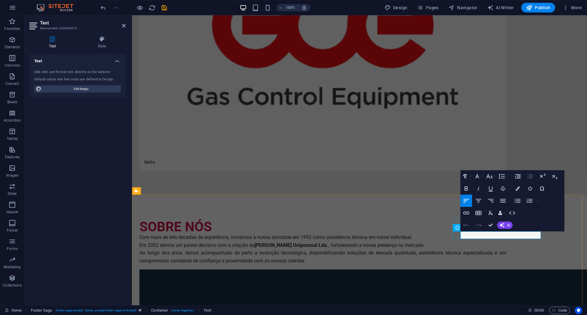
drag, startPoint x: 489, startPoint y: 237, endPoint x: 452, endPoint y: 238, distance: 37.0
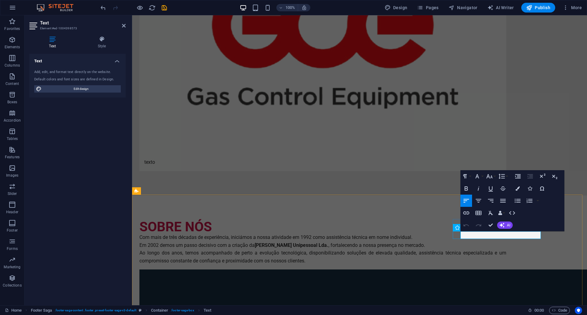
select select "xMidYMid"
select select "px"
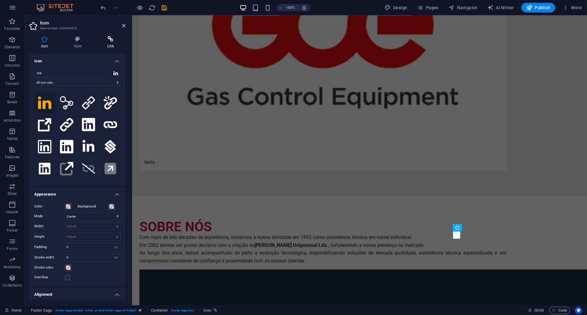
click at [108, 41] on icon at bounding box center [111, 39] width 30 height 6
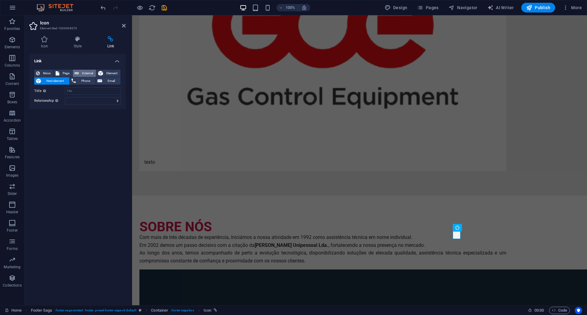
click at [83, 74] on span "External" at bounding box center [87, 73] width 13 height 7
select select "blank"
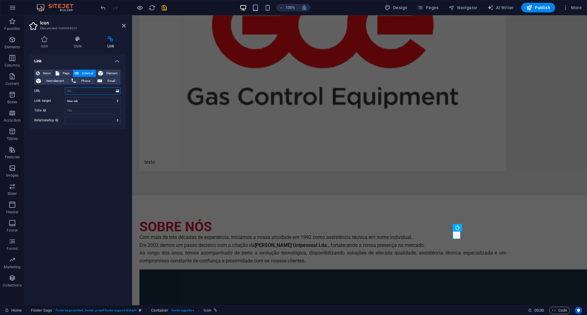
paste input "[URL][DOMAIN_NAME]"
type input "[URL][DOMAIN_NAME]"
click at [96, 101] on select "New tab Same tab Overlay" at bounding box center [93, 100] width 56 height 7
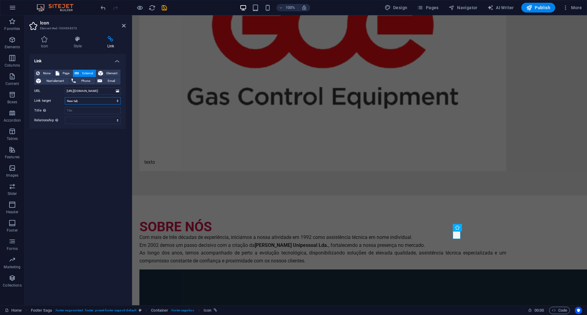
click at [96, 101] on select "New tab Same tab Overlay" at bounding box center [93, 100] width 56 height 7
click at [94, 111] on input "Title Additional link description, should not be the same as the link text. The…" at bounding box center [93, 110] width 56 height 7
type input "L"
type input "linkedin"
click at [87, 145] on div "Link None Page External Element Next element Phone Email Page Home Subpage Priv…" at bounding box center [77, 177] width 96 height 247
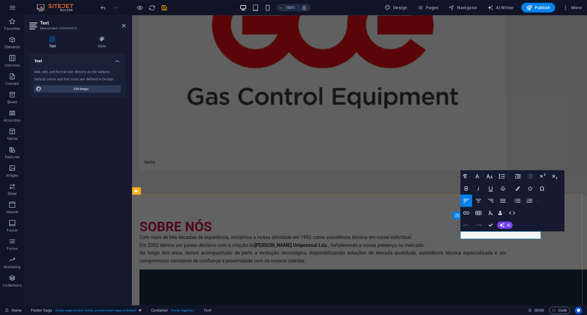
click at [101, 43] on h4 "Style" at bounding box center [102, 42] width 48 height 13
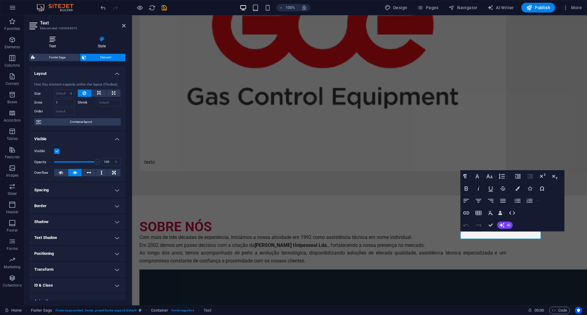
click at [55, 42] on h4 "Text" at bounding box center [53, 42] width 49 height 13
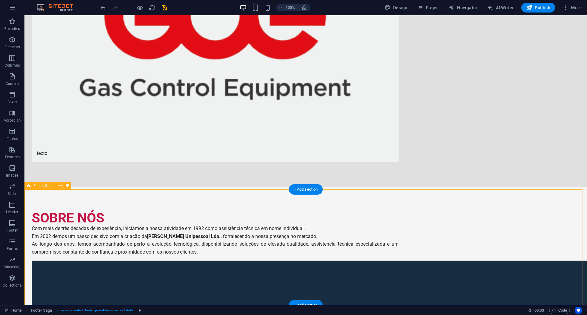
scroll to position [524, 0]
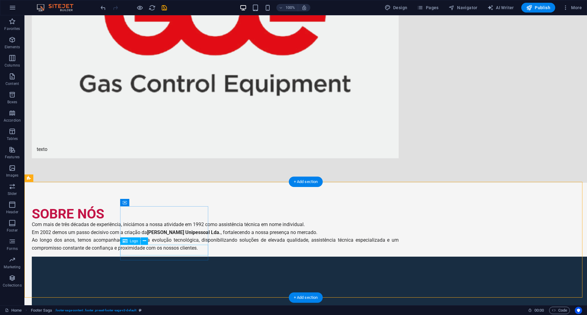
select select "px"
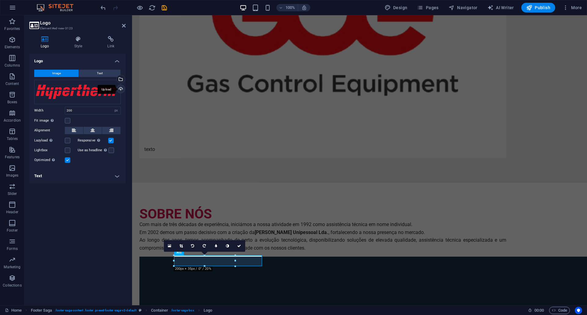
click at [119, 90] on div "Upload" at bounding box center [120, 89] width 9 height 9
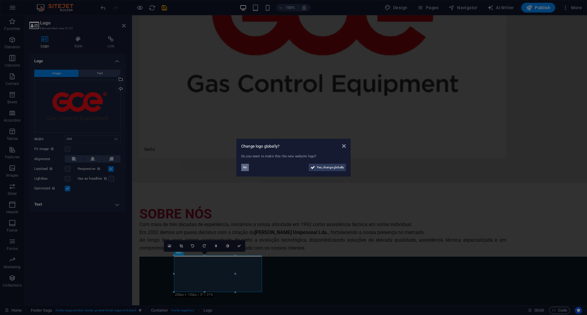
click at [243, 167] on button "No" at bounding box center [245, 167] width 8 height 7
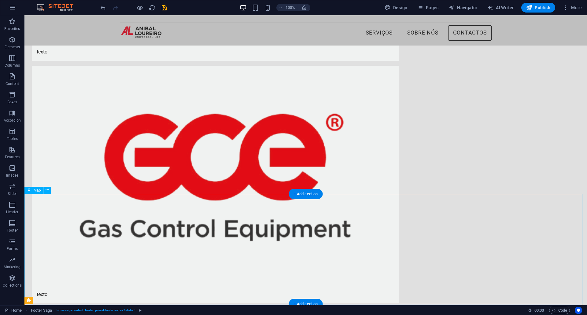
scroll to position [340, 0]
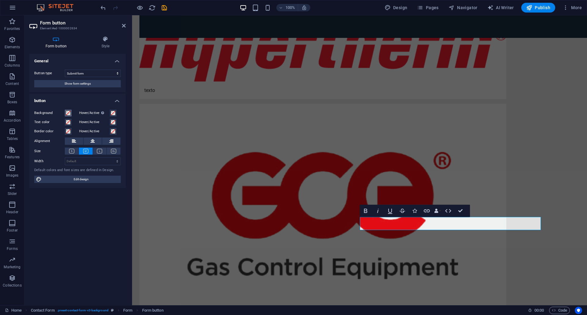
click at [69, 112] on span at bounding box center [68, 113] width 5 height 5
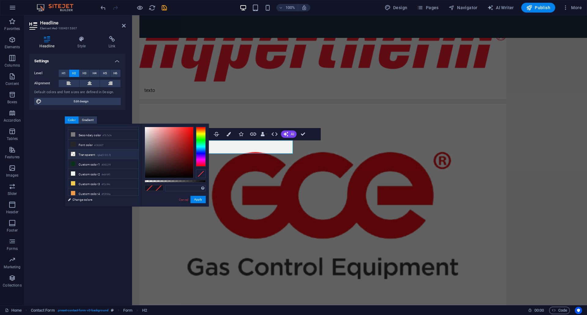
scroll to position [0, 0]
click at [105, 226] on div "Settings Level H1 H2 H3 H4 H5 H6 Alignment Default colors and font sizes are de…" at bounding box center [77, 177] width 96 height 247
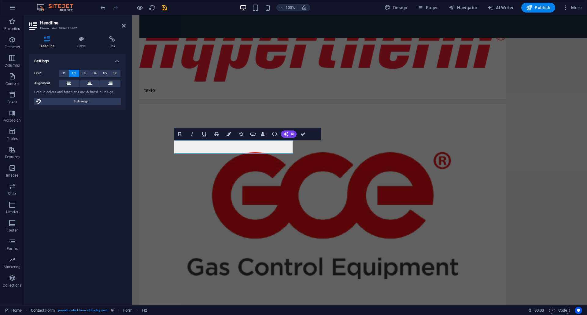
click at [108, 194] on div "Settings Level H1 H2 H3 H4 H5 H6 Alignment Default colors and font sizes are de…" at bounding box center [77, 177] width 96 height 247
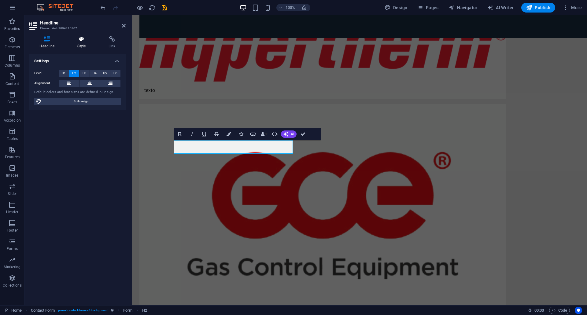
click at [80, 39] on icon at bounding box center [81, 39] width 29 height 6
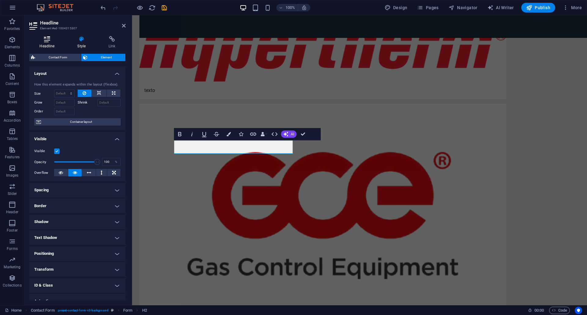
click at [52, 44] on h4 "Headline" at bounding box center [48, 42] width 38 height 13
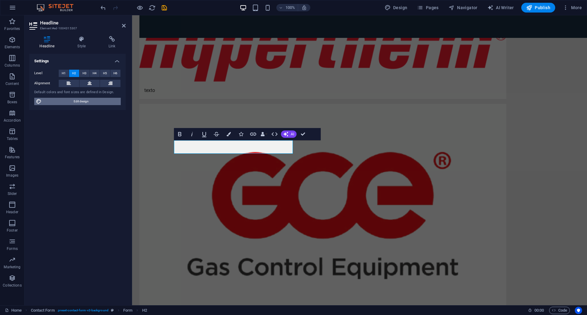
click at [86, 99] on span "Edit design" at bounding box center [80, 101] width 75 height 7
select select "ease-in-out"
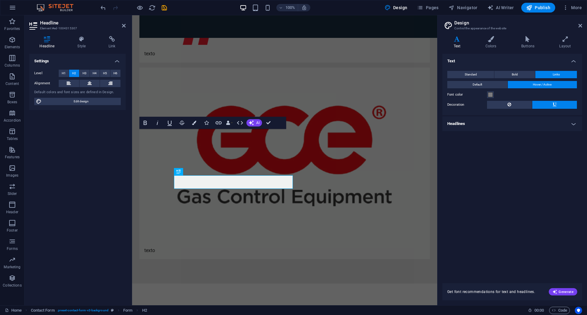
scroll to position [305, 0]
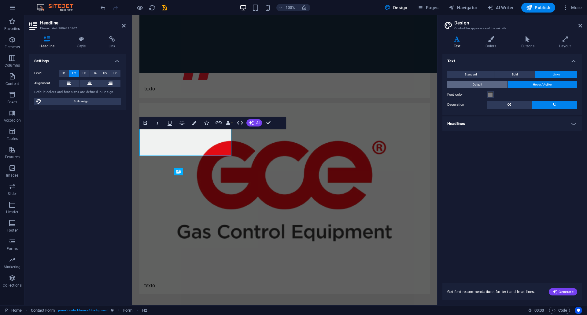
click at [496, 86] on button "Default" at bounding box center [477, 84] width 60 height 7
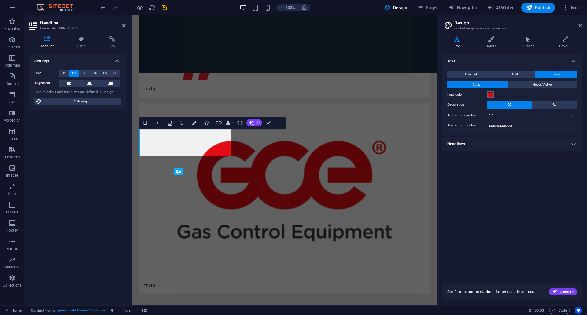
click at [491, 95] on span at bounding box center [490, 94] width 5 height 5
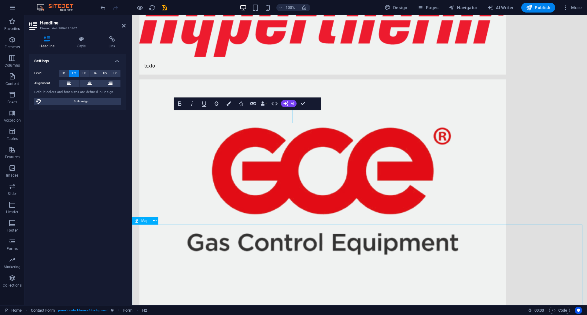
scroll to position [371, 0]
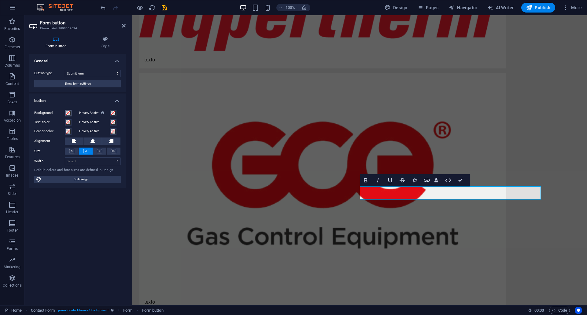
click at [68, 114] on span at bounding box center [68, 113] width 5 height 5
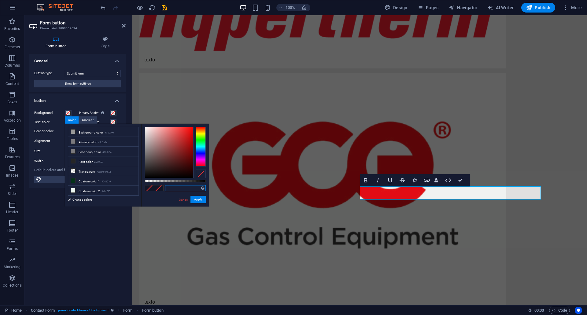
click at [179, 190] on input "text" at bounding box center [185, 188] width 41 height 6
type input "#ff0000"
click at [201, 199] on button "Apply" at bounding box center [197, 199] width 15 height 7
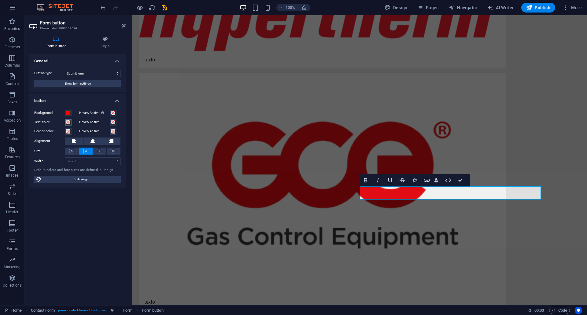
click at [69, 123] on span at bounding box center [68, 122] width 5 height 5
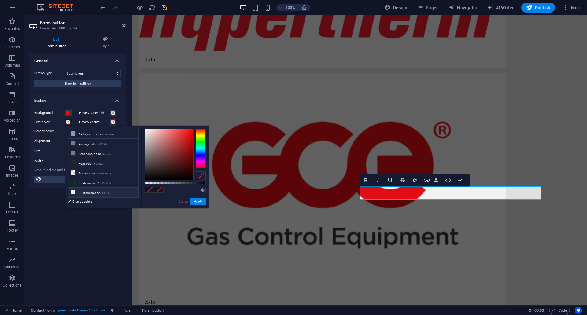
click at [86, 192] on li "Custom color 2 #ebf6f0" at bounding box center [103, 193] width 70 height 10
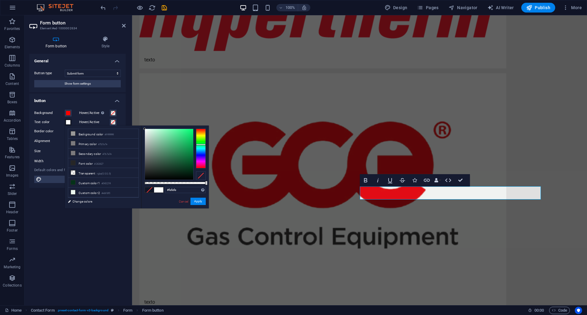
type input "#ffffff"
drag, startPoint x: 148, startPoint y: 130, endPoint x: 139, endPoint y: 127, distance: 8.6
click at [139, 127] on div "less Background color #999999 Primary color #7b7a7e Secondary color #7b7a7e Fon…" at bounding box center [137, 167] width 144 height 83
click at [198, 203] on button "Apply" at bounding box center [197, 201] width 15 height 7
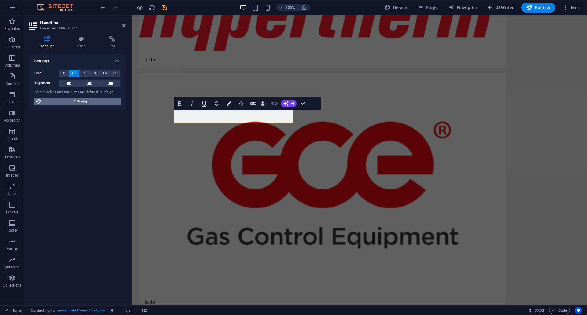
click at [66, 101] on span "Edit design" at bounding box center [80, 101] width 75 height 7
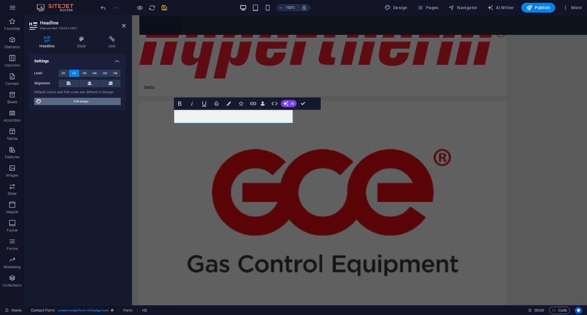
select select "ease-in-out"
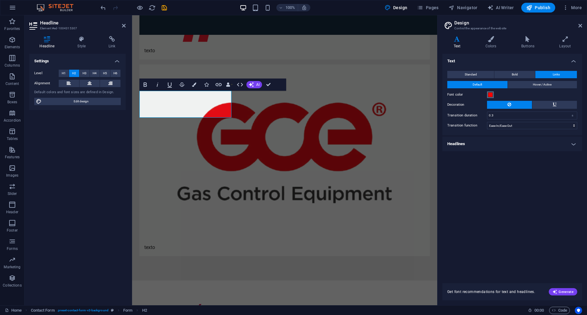
click at [488, 96] on span at bounding box center [490, 94] width 5 height 5
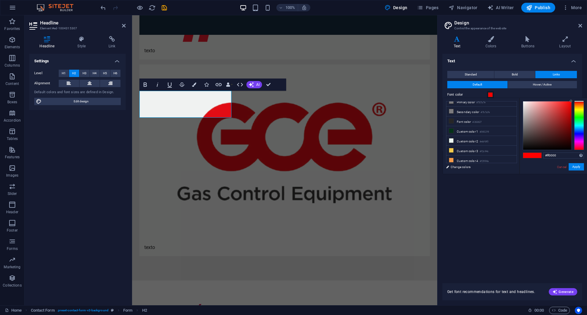
scroll to position [371, 0]
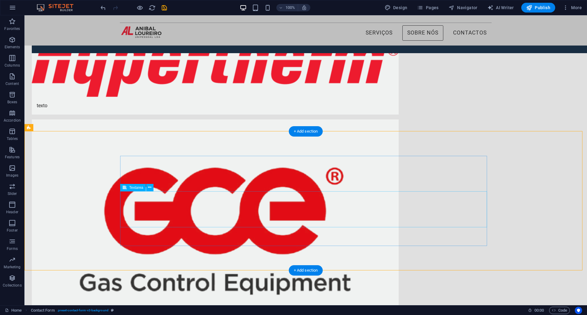
scroll to position [188, 0]
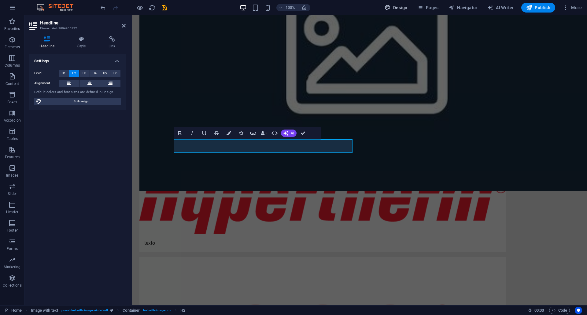
click at [399, 5] on span "Design" at bounding box center [395, 8] width 23 height 6
select select "ease-in-out"
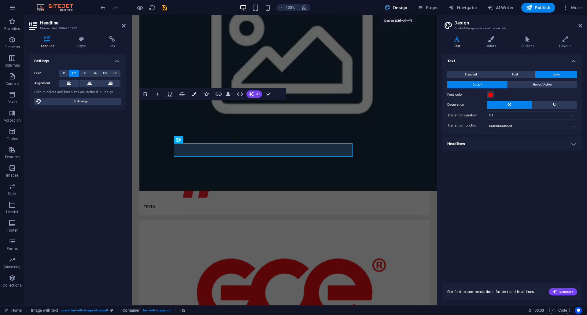
scroll to position [184, 0]
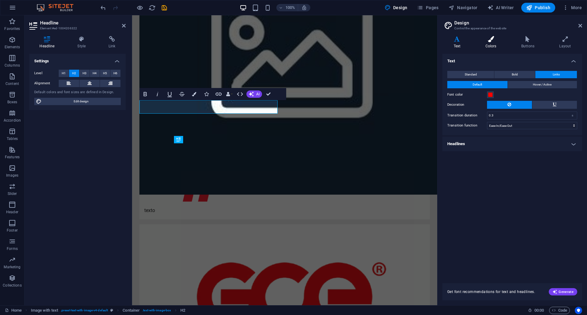
click at [498, 42] on icon at bounding box center [490, 39] width 33 height 6
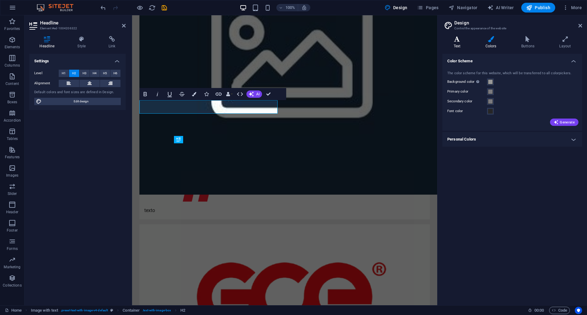
click at [460, 45] on h4 "Text" at bounding box center [458, 42] width 32 height 13
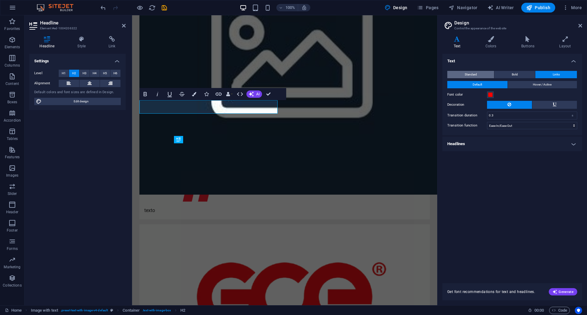
click at [475, 74] on span "Standard" at bounding box center [471, 74] width 12 height 7
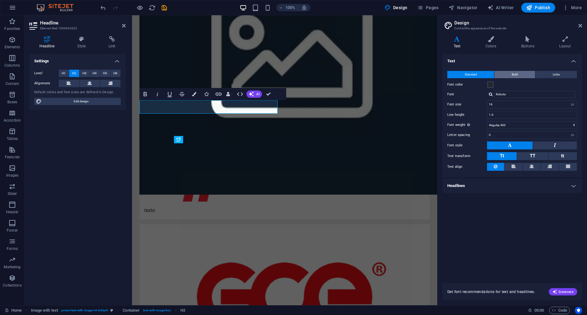
click at [511, 73] on button "Bold" at bounding box center [514, 74] width 41 height 7
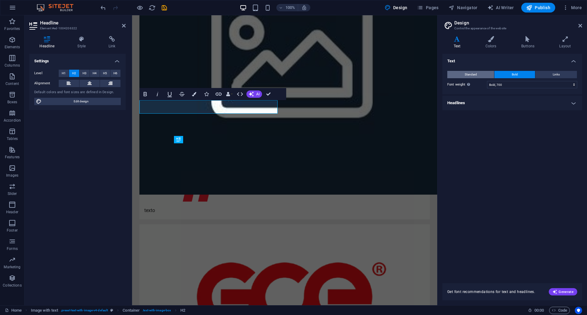
click at [480, 74] on button "Standard" at bounding box center [470, 74] width 47 height 7
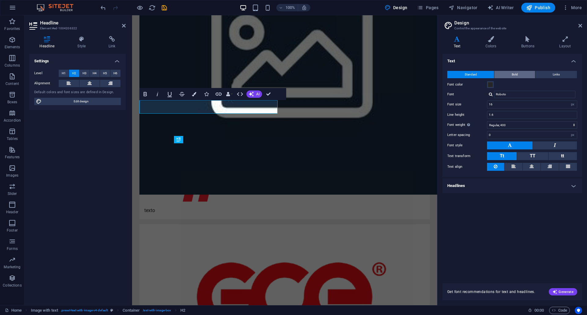
click at [512, 75] on span "Bold" at bounding box center [515, 74] width 6 height 7
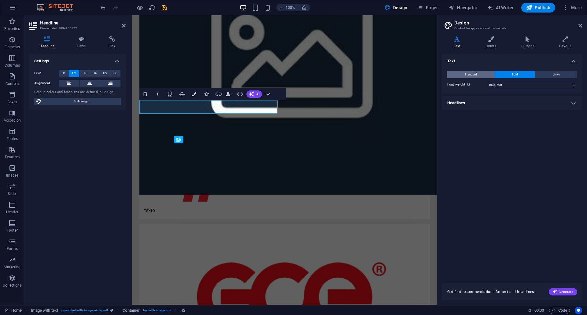
click at [479, 74] on button "Standard" at bounding box center [470, 74] width 47 height 7
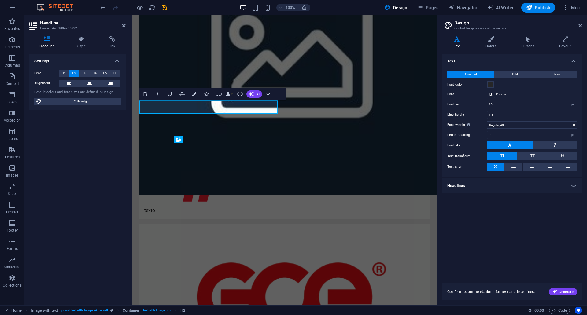
click at [500, 184] on h4 "Headlines" at bounding box center [512, 185] width 140 height 15
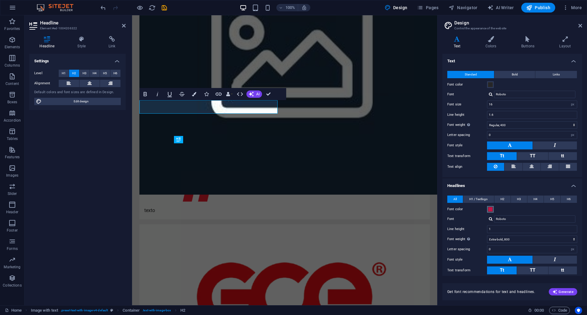
click at [489, 210] on span at bounding box center [490, 209] width 5 height 5
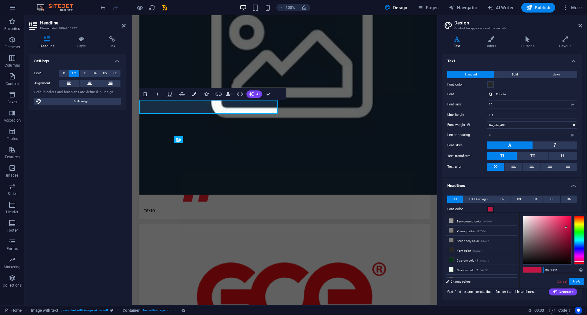
drag, startPoint x: 564, startPoint y: 271, endPoint x: 539, endPoint y: 270, distance: 24.5
click at [539, 270] on div "#c31446 Supported formats #0852ed rgb(8, 82, 237) rgba(8, 82, 237, 90%) hsv(221…" at bounding box center [553, 295] width 68 height 164
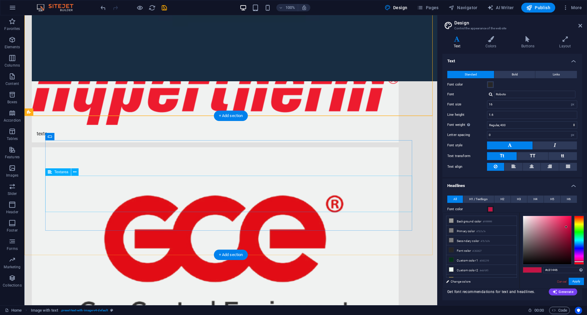
scroll to position [340, 0]
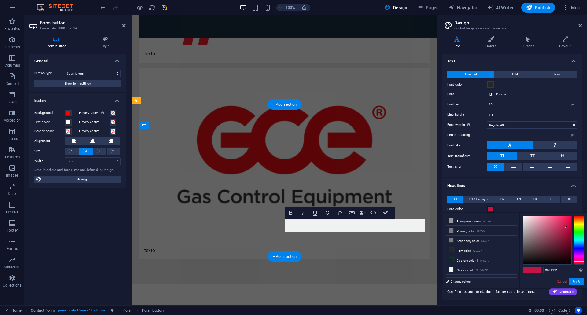
scroll to position [305, 0]
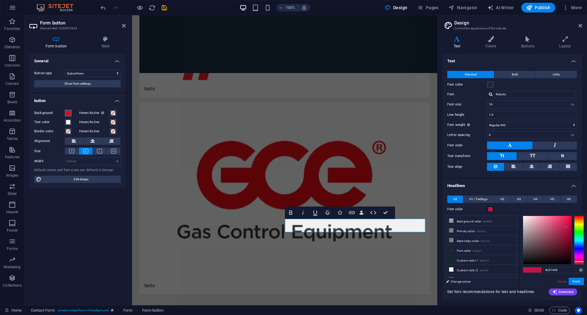
click at [68, 114] on span at bounding box center [68, 113] width 5 height 5
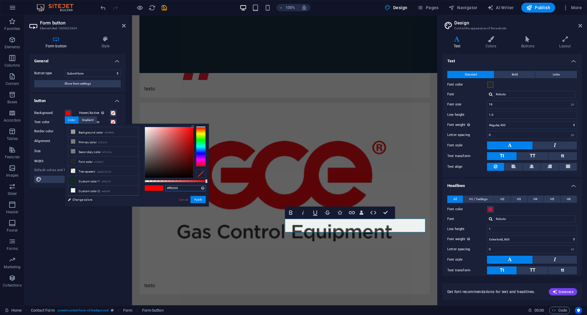
drag, startPoint x: 184, startPoint y: 190, endPoint x: 159, endPoint y: 187, distance: 24.6
click at [159, 187] on div "#ff0000 Supported formats #0852ed rgb(8, 82, 237) rgba(8, 82, 237, 90%) hsv(221…" at bounding box center [175, 209] width 68 height 171
paste input "c31446"
type input "#c31446"
click at [199, 199] on button "Apply" at bounding box center [197, 199] width 15 height 7
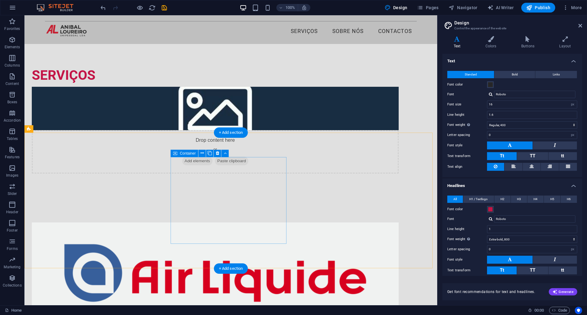
scroll to position [0, 0]
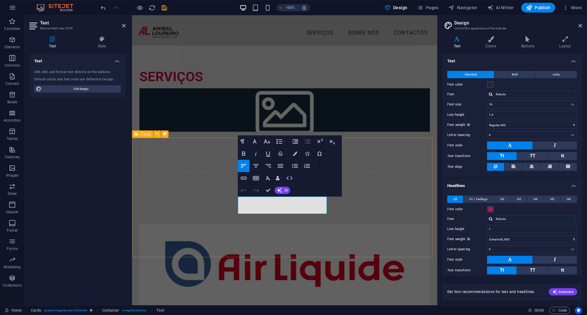
drag, startPoint x: 262, startPoint y: 204, endPoint x: 234, endPoint y: 204, distance: 27.5
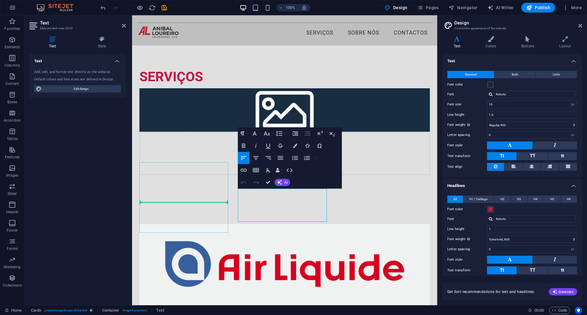
drag, startPoint x: 277, startPoint y: 217, endPoint x: 226, endPoint y: 200, distance: 52.8
drag, startPoint x: 288, startPoint y: 214, endPoint x: 236, endPoint y: 199, distance: 54.6
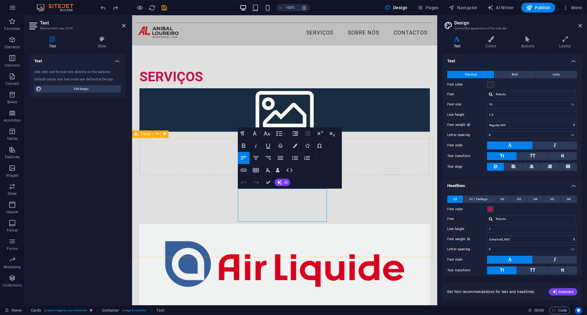
click at [244, 146] on icon "button" at bounding box center [243, 146] width 3 height 4
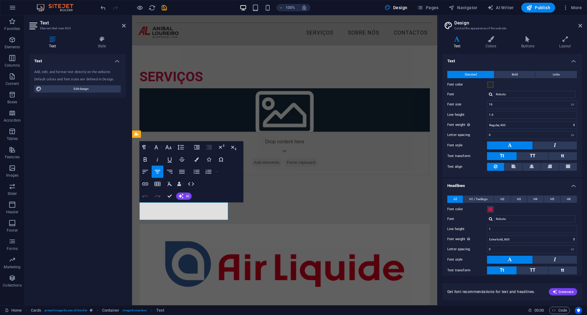
drag, startPoint x: 222, startPoint y: 212, endPoint x: 145, endPoint y: 210, distance: 78.0
click at [145, 159] on icon "button" at bounding box center [145, 159] width 7 height 7
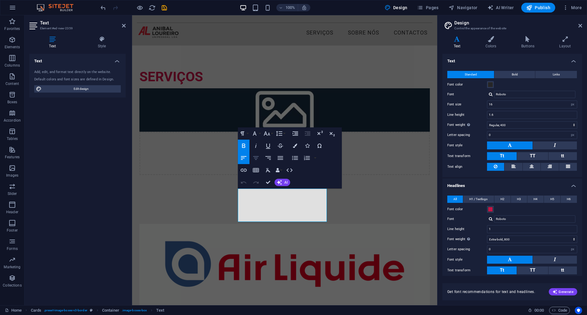
click at [257, 158] on icon "button" at bounding box center [256, 158] width 6 height 4
drag, startPoint x: 282, startPoint y: 215, endPoint x: 382, endPoint y: 201, distance: 101.1
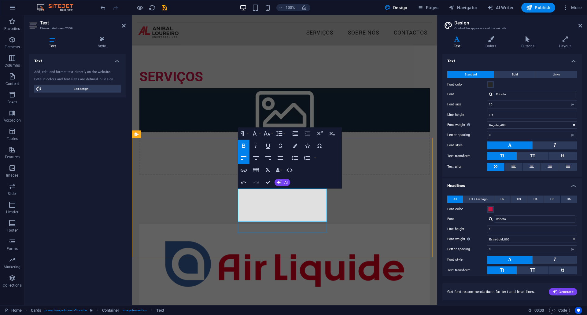
click at [259, 159] on icon "button" at bounding box center [255, 157] width 7 height 7
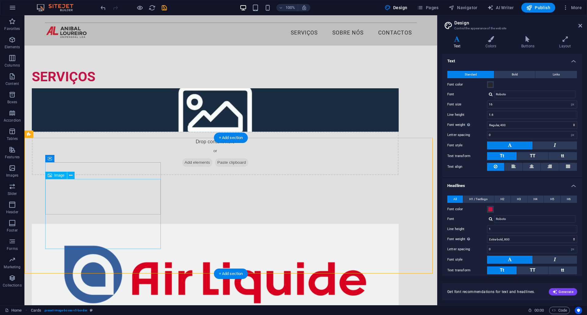
click at [120, 224] on figure at bounding box center [215, 280] width 367 height 112
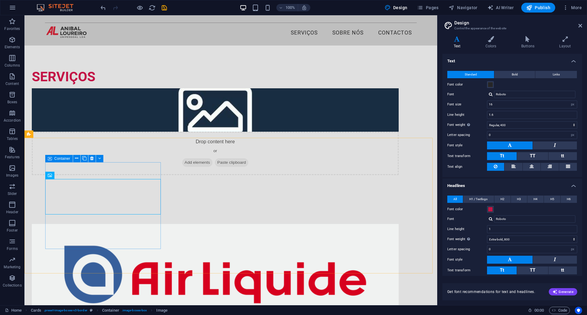
click at [65, 160] on span "Container" at bounding box center [62, 159] width 16 height 4
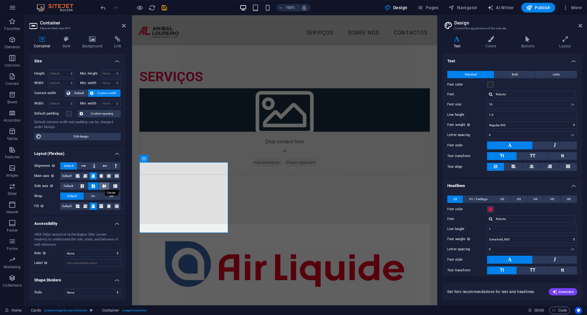
click at [101, 187] on icon at bounding box center [104, 186] width 7 height 4
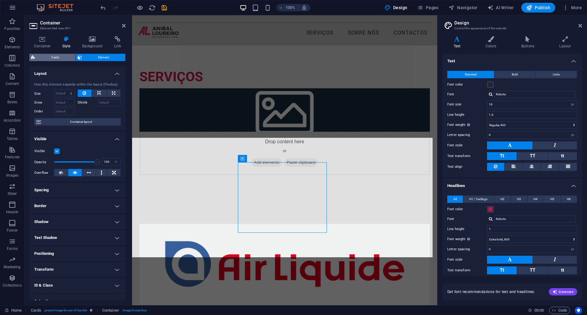
click at [64, 60] on span "Cards" at bounding box center [55, 57] width 37 height 7
select select "rem"
select select "px"
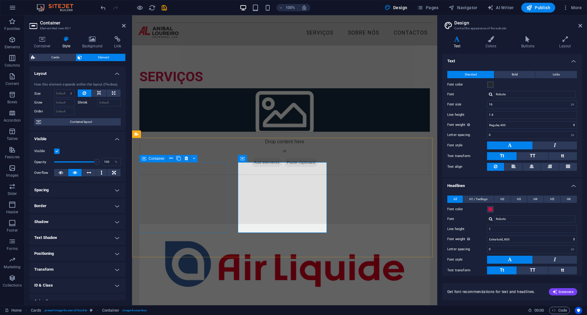
click at [218, 224] on div "Fornecedores de gases industriais" at bounding box center [284, 277] width 290 height 106
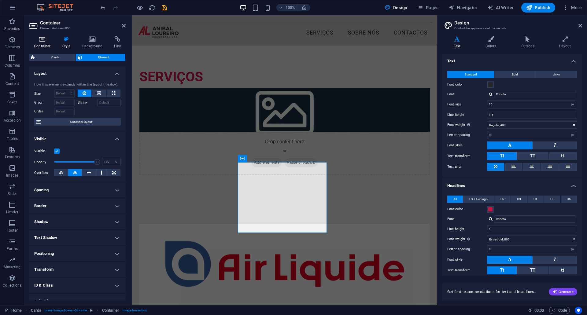
click at [43, 42] on h4 "Container" at bounding box center [43, 42] width 28 height 13
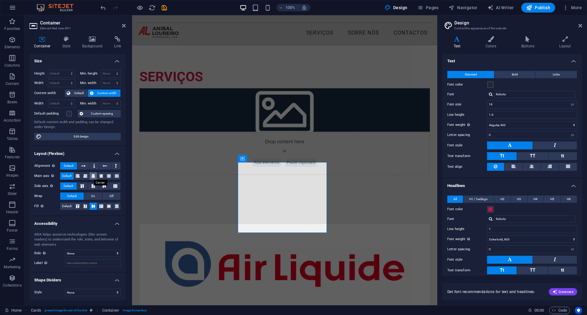
click at [92, 176] on icon at bounding box center [93, 175] width 4 height 7
click at [102, 185] on icon at bounding box center [104, 186] width 7 height 4
click at [98, 197] on button "On" at bounding box center [93, 196] width 18 height 7
click at [76, 197] on span "Default" at bounding box center [71, 196] width 9 height 7
click at [77, 207] on icon at bounding box center [77, 206] width 7 height 4
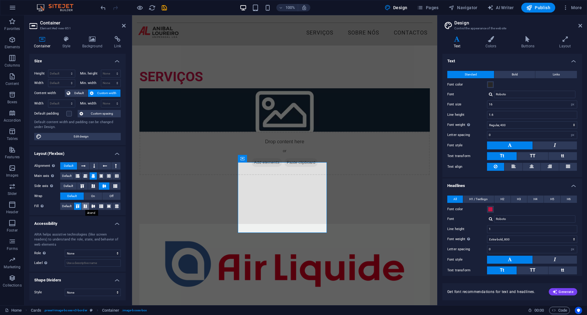
click at [84, 207] on icon at bounding box center [85, 206] width 7 height 4
click at [95, 207] on icon at bounding box center [93, 206] width 7 height 4
click at [103, 205] on icon at bounding box center [100, 206] width 7 height 4
click at [110, 206] on icon at bounding box center [108, 206] width 7 height 4
click at [116, 207] on icon at bounding box center [116, 206] width 7 height 4
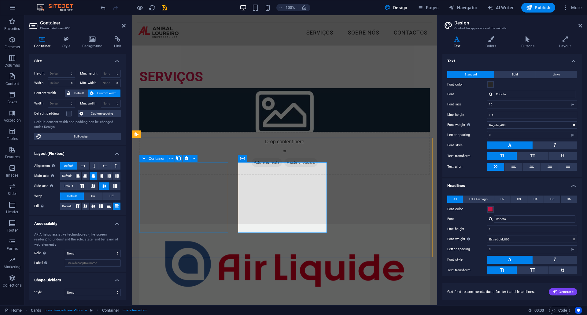
click at [210, 224] on div "Fornecedores de gases industriais" at bounding box center [284, 277] width 290 height 106
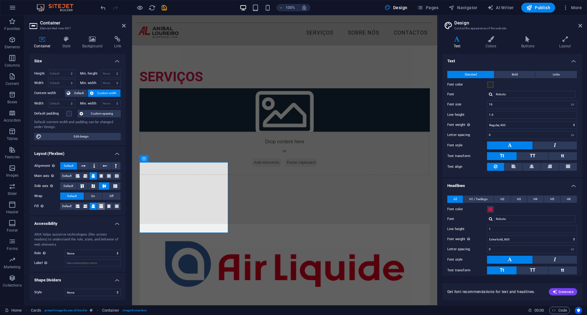
click at [102, 208] on icon at bounding box center [101, 206] width 4 height 7
click at [109, 207] on icon at bounding box center [109, 206] width 4 height 7
click at [117, 207] on icon at bounding box center [117, 206] width 4 height 7
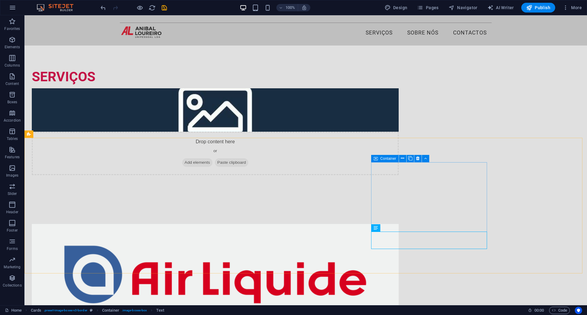
click at [379, 158] on div "Container" at bounding box center [385, 158] width 28 height 7
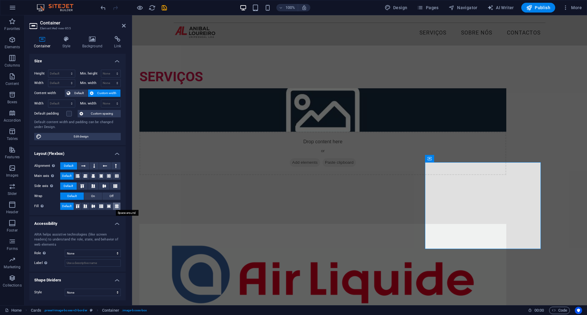
click at [117, 206] on icon at bounding box center [116, 206] width 7 height 4
click at [96, 176] on button at bounding box center [94, 175] width 8 height 7
click at [103, 186] on icon at bounding box center [104, 186] width 7 height 4
click at [91, 165] on button at bounding box center [94, 165] width 9 height 7
click at [86, 165] on button at bounding box center [83, 165] width 12 height 7
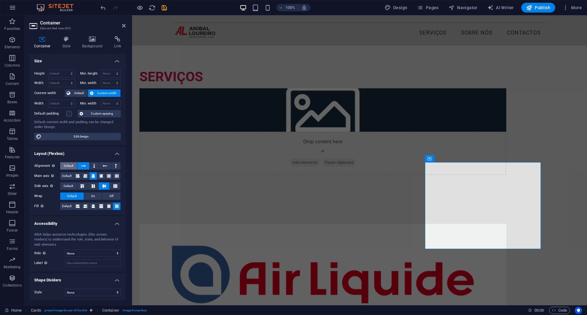
click at [73, 167] on span "Default" at bounding box center [68, 165] width 9 height 7
click at [226, 122] on div "SERVIÇOS Drop content here or Add elements Paste clipboard" at bounding box center [359, 123] width 455 height 154
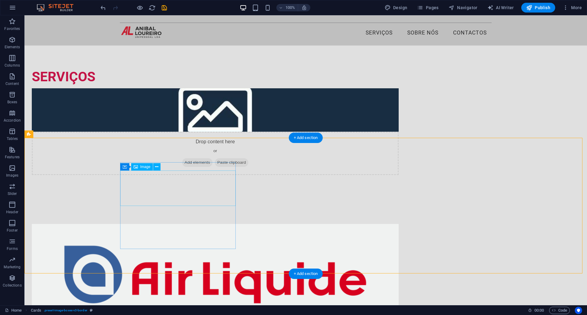
click at [199, 224] on figure at bounding box center [215, 280] width 367 height 112
select select "%"
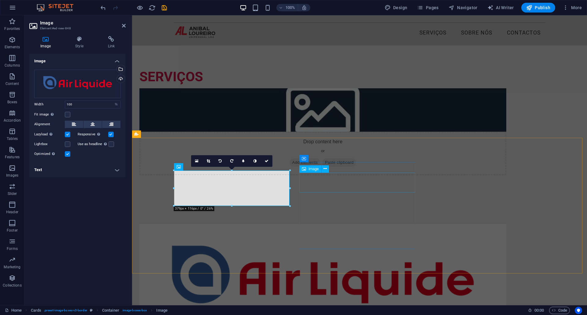
select select "%"
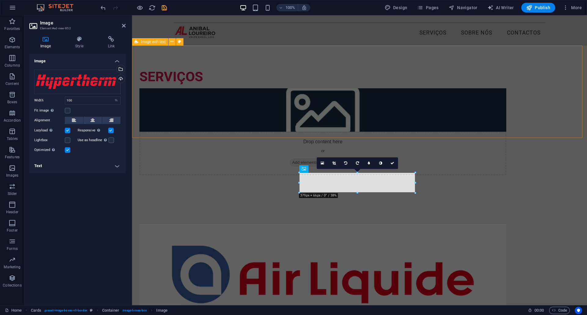
click at [528, 136] on div "SERVIÇOS Drop content here or Add elements Paste clipboard" at bounding box center [359, 123] width 455 height 154
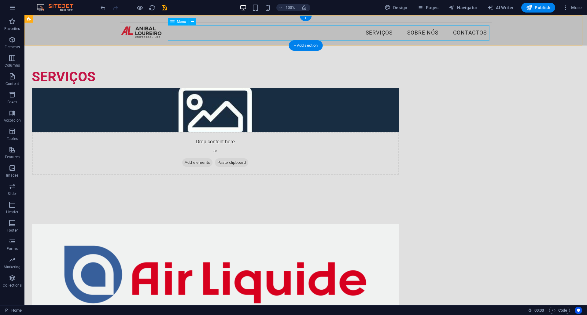
click at [444, 35] on nav "Serviços Sobre nós Contactos" at bounding box center [306, 32] width 372 height 15
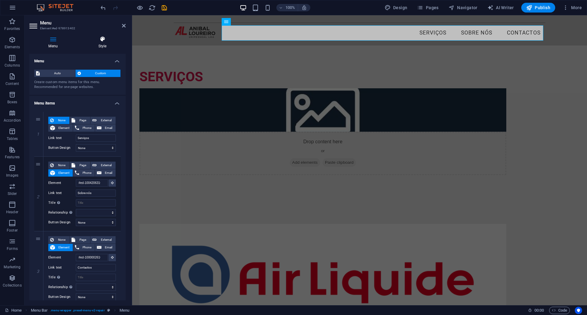
click at [108, 38] on icon at bounding box center [102, 39] width 46 height 6
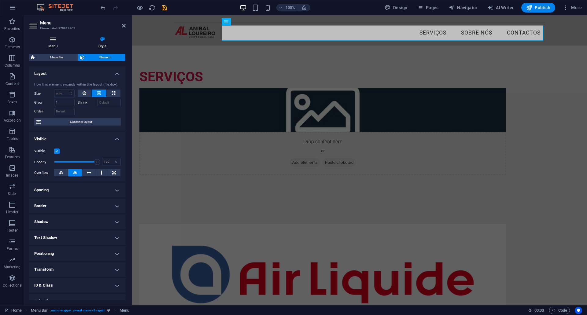
click at [56, 44] on h4 "Menu" at bounding box center [54, 42] width 50 height 13
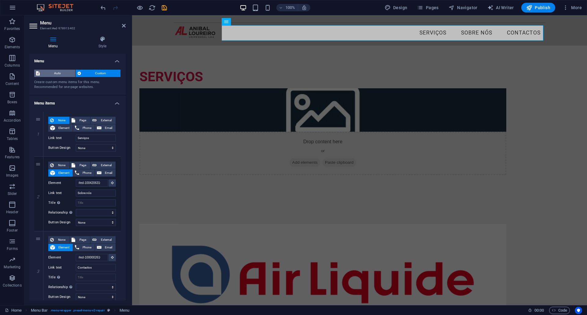
click at [67, 73] on span "Auto" at bounding box center [58, 73] width 32 height 7
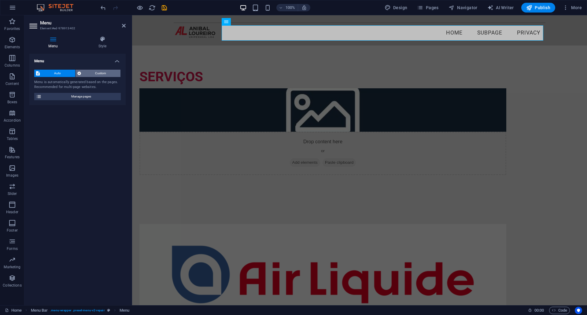
click at [90, 74] on span "Custom" at bounding box center [101, 73] width 36 height 7
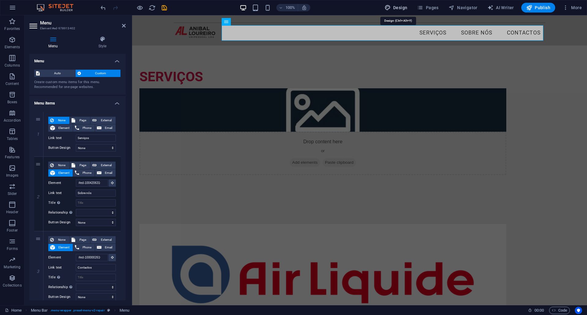
click at [401, 7] on span "Design" at bounding box center [395, 8] width 23 height 6
select select "px"
select select "400"
select select "px"
select select "800"
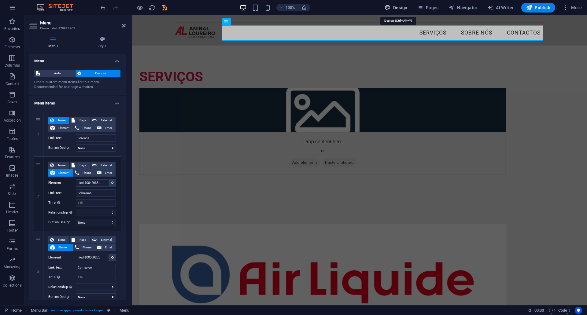
select select "px"
select select "rem"
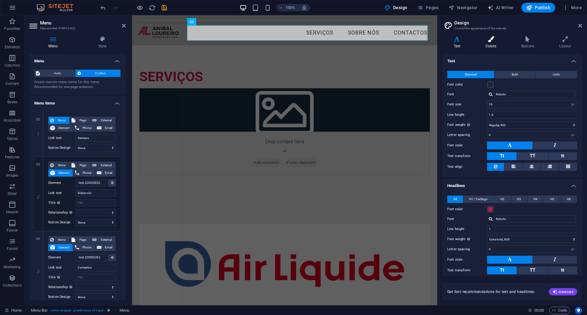
click at [490, 41] on icon at bounding box center [490, 39] width 33 height 6
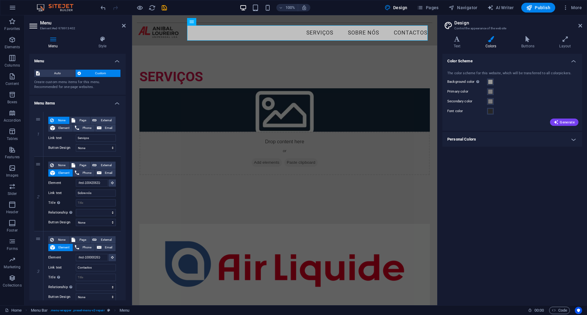
click at [512, 138] on h4 "Personal Colors" at bounding box center [512, 139] width 140 height 15
click at [512, 138] on h4 "Personal Colors" at bounding box center [512, 137] width 140 height 11
click at [528, 44] on h4 "Buttons" at bounding box center [529, 42] width 38 height 13
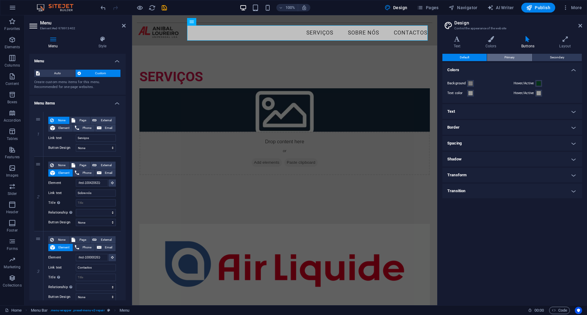
click at [516, 60] on button "Primary" at bounding box center [509, 57] width 45 height 7
click at [554, 58] on span "Secondary" at bounding box center [557, 57] width 14 height 7
click at [519, 56] on button "Primary" at bounding box center [509, 57] width 45 height 7
click at [480, 57] on button "Default" at bounding box center [464, 57] width 44 height 7
click at [462, 44] on h4 "Text" at bounding box center [458, 42] width 32 height 13
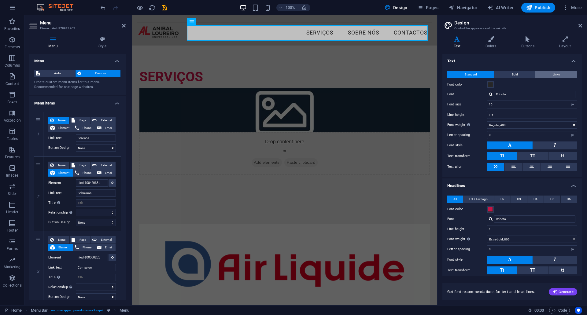
click at [544, 72] on button "Links" at bounding box center [556, 74] width 42 height 7
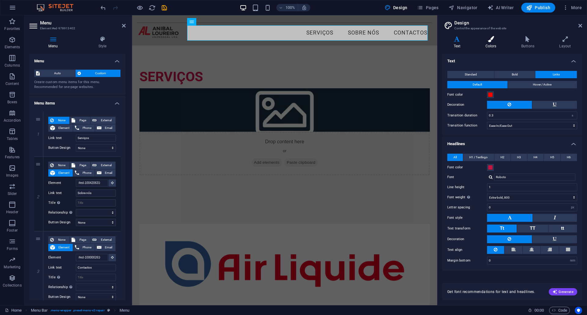
click at [493, 44] on h4 "Colors" at bounding box center [492, 42] width 36 height 13
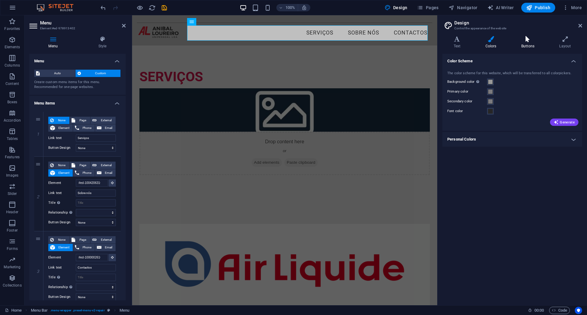
click at [528, 46] on h4 "Buttons" at bounding box center [529, 42] width 38 height 13
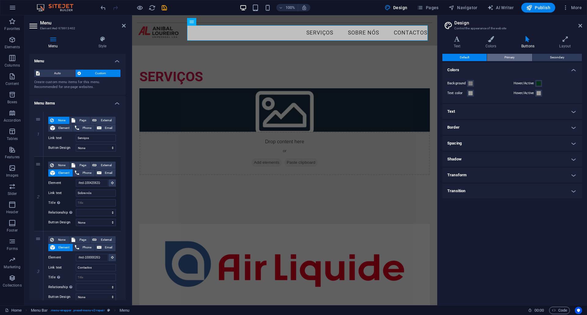
click at [525, 57] on button "Primary" at bounding box center [509, 57] width 45 height 7
click at [554, 55] on span "Secondary" at bounding box center [557, 57] width 14 height 7
click at [522, 56] on button "Primary" at bounding box center [509, 57] width 45 height 7
click at [464, 55] on span "Default" at bounding box center [464, 57] width 9 height 7
click at [479, 112] on h4 "Text" at bounding box center [512, 111] width 140 height 15
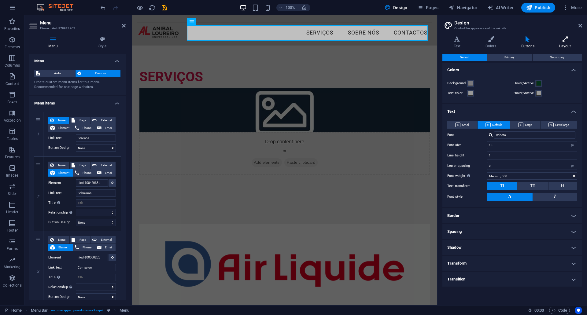
click at [569, 41] on icon at bounding box center [565, 39] width 34 height 6
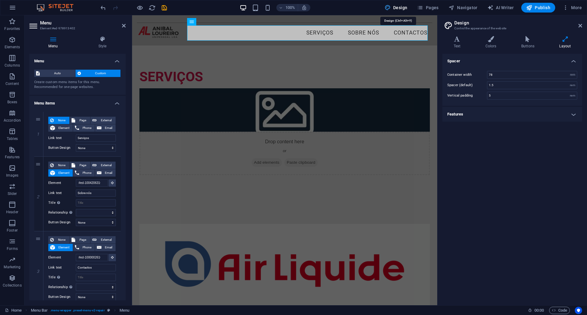
click at [400, 7] on span "Design" at bounding box center [395, 8] width 23 height 6
click at [239, 116] on div "SERVIÇOS Drop content here or Add elements Paste clipboard" at bounding box center [284, 123] width 305 height 154
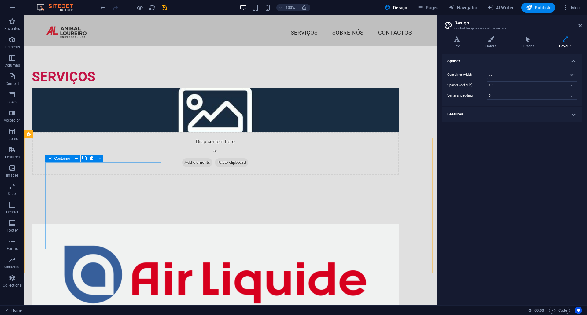
click at [56, 158] on span "Container" at bounding box center [62, 159] width 16 height 4
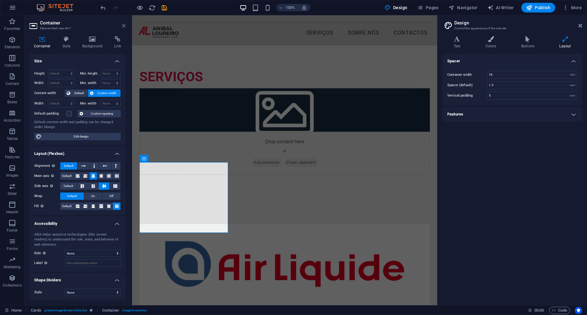
click at [122, 25] on icon at bounding box center [124, 25] width 4 height 5
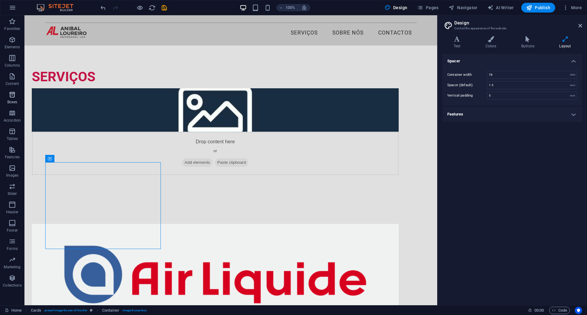
click at [13, 96] on icon "button" at bounding box center [12, 94] width 7 height 7
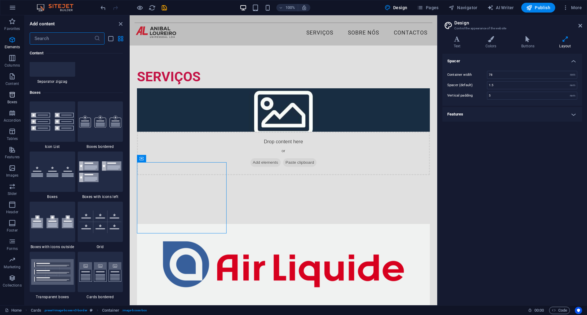
scroll to position [1686, 0]
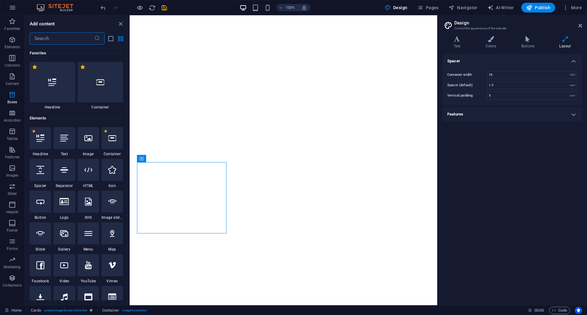
select select "rem"
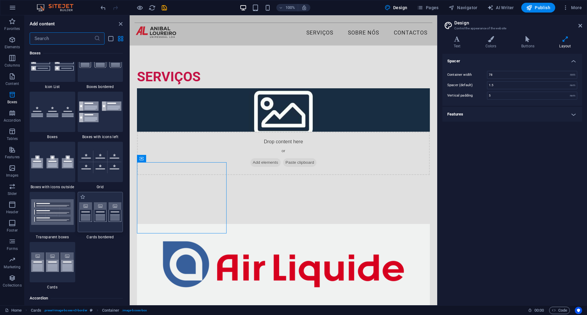
scroll to position [1716, 0]
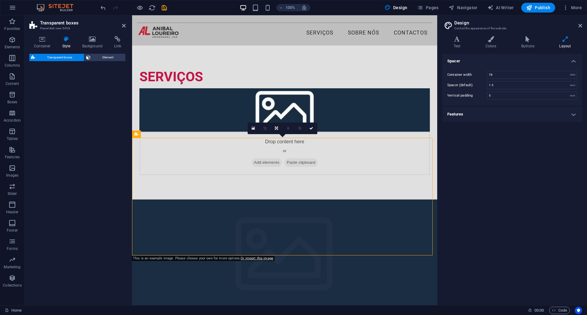
select select "rem"
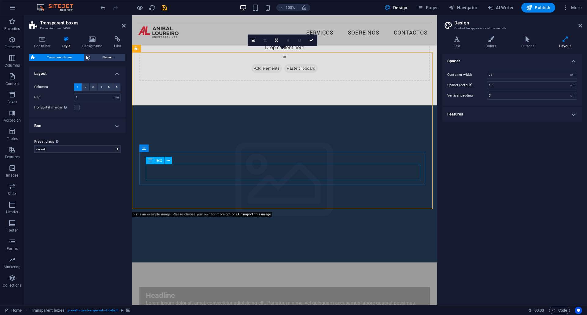
scroll to position [31, 0]
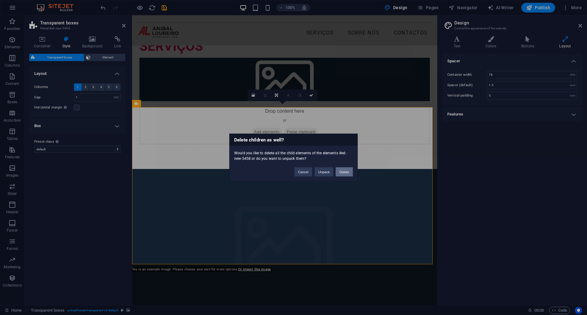
click at [340, 169] on button "Delete" at bounding box center [344, 171] width 17 height 9
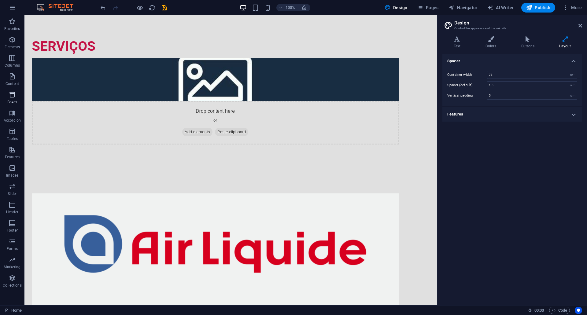
click at [6, 98] on span "Boxes" at bounding box center [12, 98] width 24 height 15
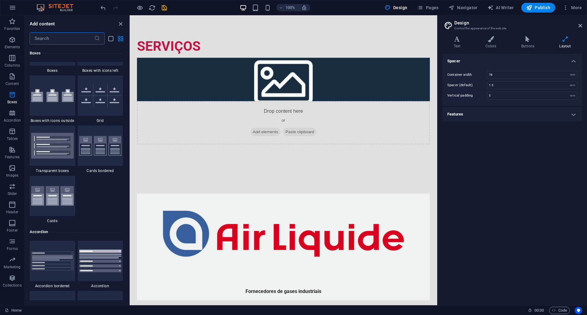
scroll to position [1778, 0]
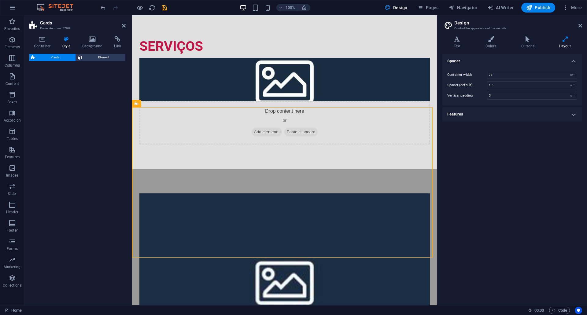
select select "rem"
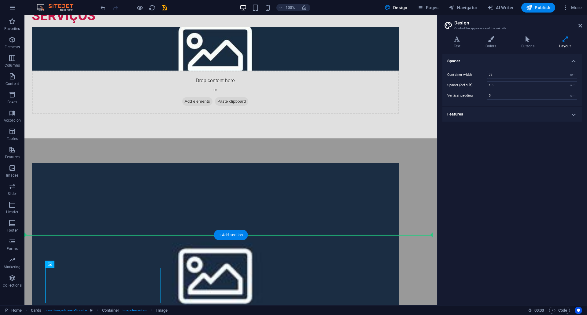
scroll to position [62, 0]
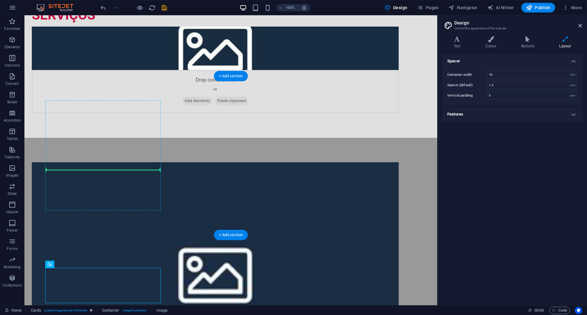
drag, startPoint x: 91, startPoint y: 271, endPoint x: 124, endPoint y: 135, distance: 139.3
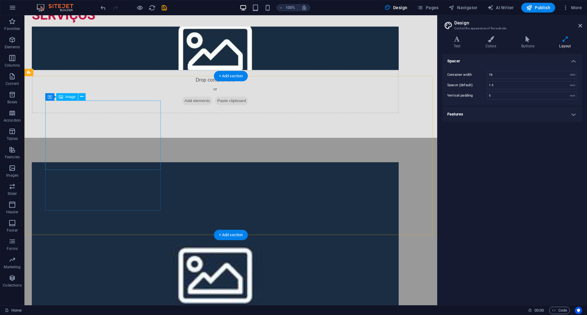
click at [138, 162] on figure at bounding box center [215, 272] width 367 height 220
select select "%"
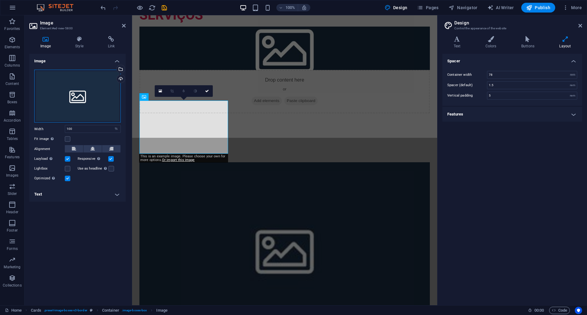
click at [91, 100] on div "Drag files here, click to choose files or select files from Files or our free s…" at bounding box center [77, 96] width 86 height 53
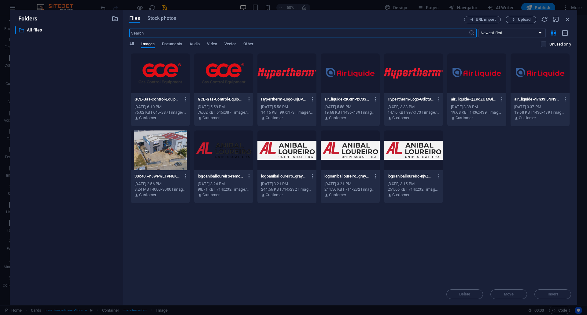
click at [351, 82] on div at bounding box center [350, 73] width 59 height 40
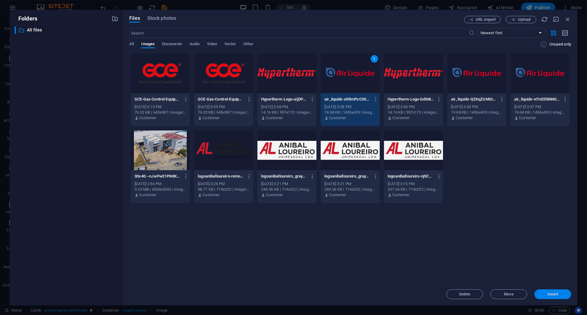
click at [553, 293] on span "Insert" at bounding box center [552, 294] width 11 height 4
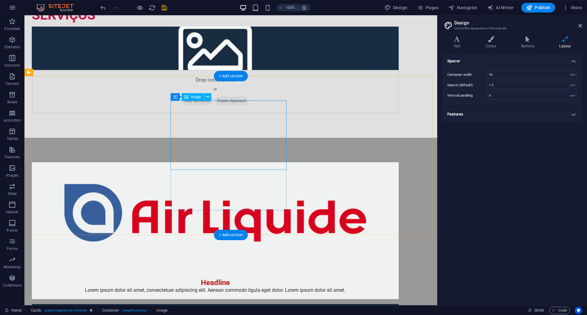
select select "%"
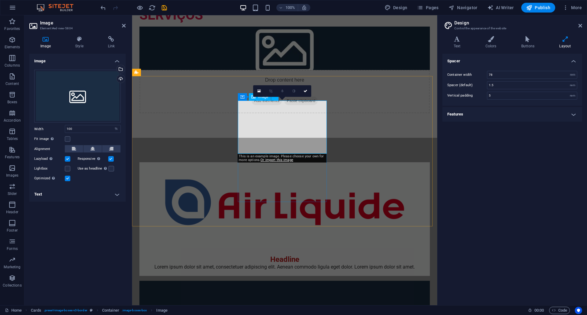
click at [102, 105] on div "Drag files here, click to choose files or select files from Files or our free s…" at bounding box center [77, 96] width 86 height 53
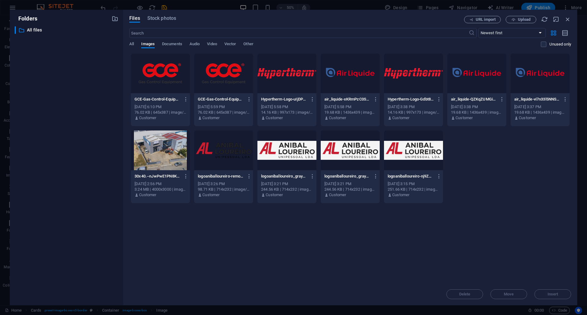
click at [281, 85] on div at bounding box center [286, 73] width 59 height 40
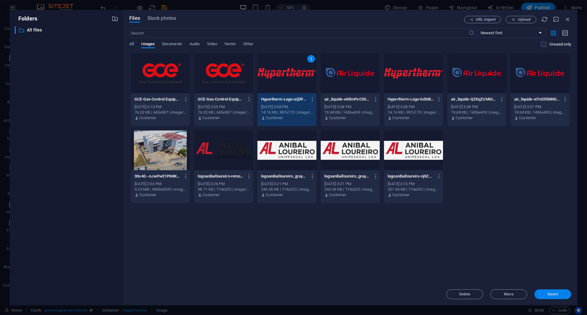
click at [554, 294] on span "Insert" at bounding box center [552, 294] width 11 height 4
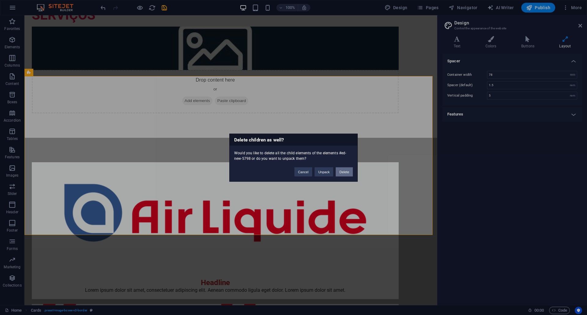
click at [343, 174] on button "Delete" at bounding box center [344, 171] width 17 height 9
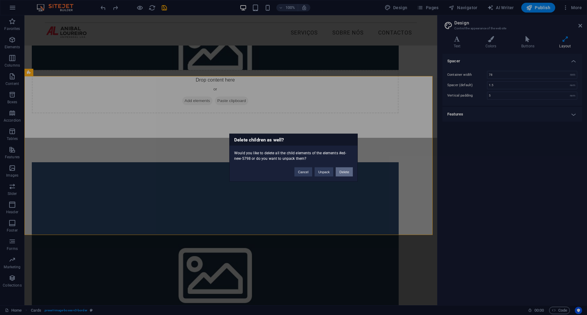
click at [344, 172] on button "Delete" at bounding box center [344, 171] width 17 height 9
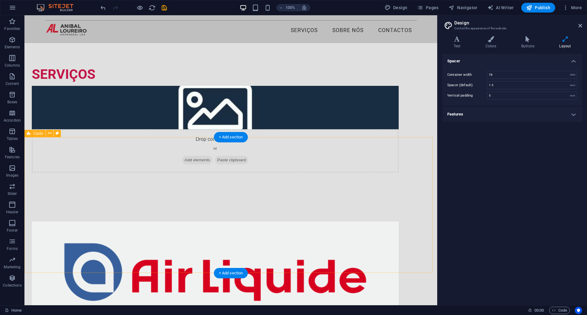
scroll to position [1, 0]
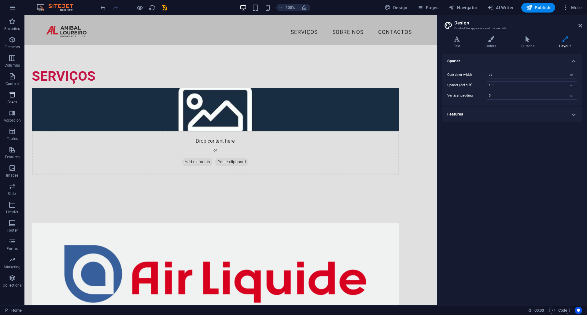
click at [16, 94] on icon "button" at bounding box center [12, 94] width 7 height 7
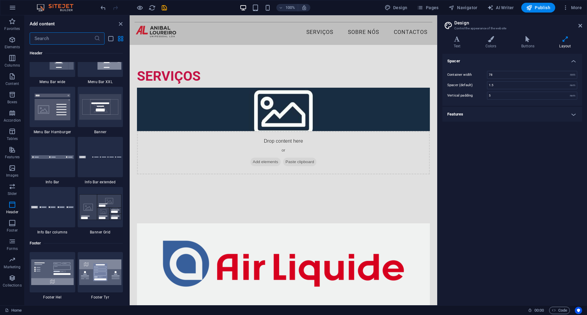
scroll to position [3856, 0]
click at [12, 204] on icon "button" at bounding box center [12, 204] width 7 height 7
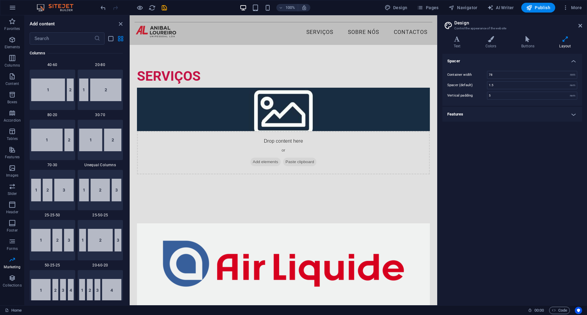
scroll to position [0, 0]
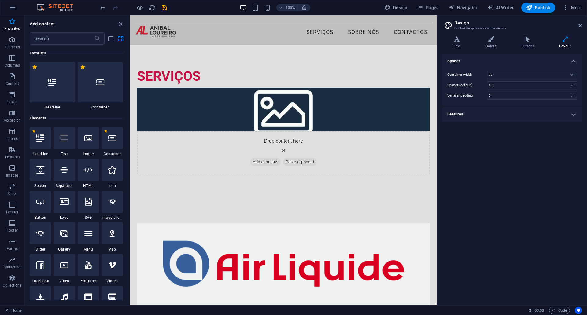
drag, startPoint x: 77, startPoint y: 246, endPoint x: 70, endPoint y: 122, distance: 124.3
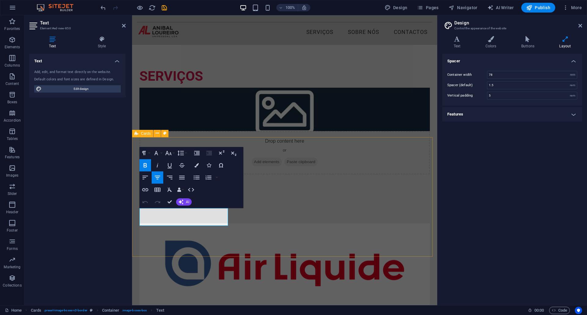
drag, startPoint x: 223, startPoint y: 218, endPoint x: 134, endPoint y: 217, distance: 88.9
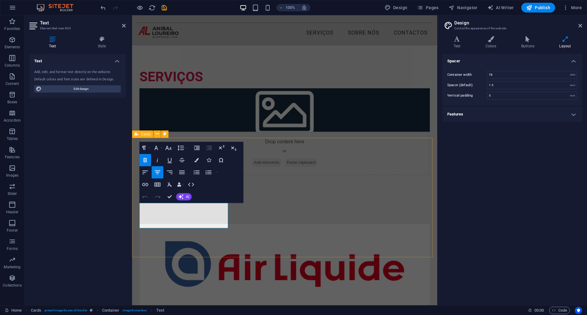
scroll to position [0, 2]
drag, startPoint x: 190, startPoint y: 220, endPoint x: 143, endPoint y: 214, distance: 48.1
click at [146, 161] on icon "button" at bounding box center [145, 159] width 7 height 7
click at [160, 174] on icon "button" at bounding box center [157, 172] width 7 height 7
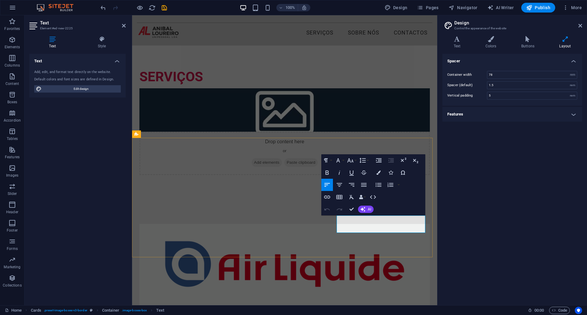
drag, startPoint x: 342, startPoint y: 225, endPoint x: 328, endPoint y: 225, distance: 13.8
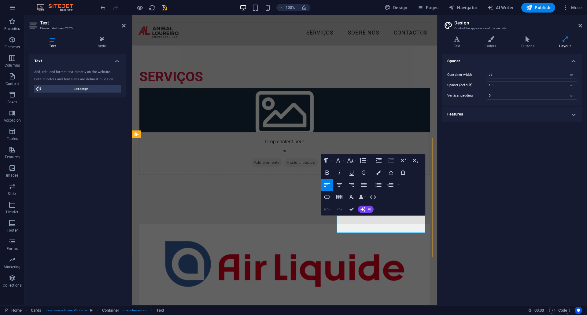
click at [329, 172] on icon "button" at bounding box center [326, 172] width 7 height 7
click at [340, 186] on icon "button" at bounding box center [339, 184] width 7 height 7
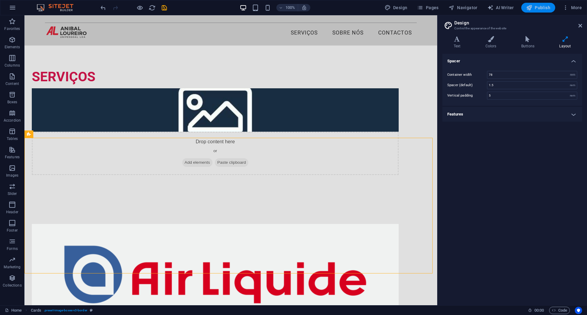
click at [545, 8] on span "Publish" at bounding box center [538, 8] width 24 height 6
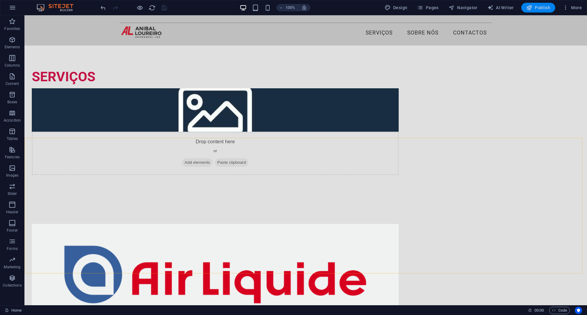
click at [532, 3] on button "Publish" at bounding box center [538, 8] width 34 height 10
